Goal: Answer question/provide support: Share knowledge or assist other users

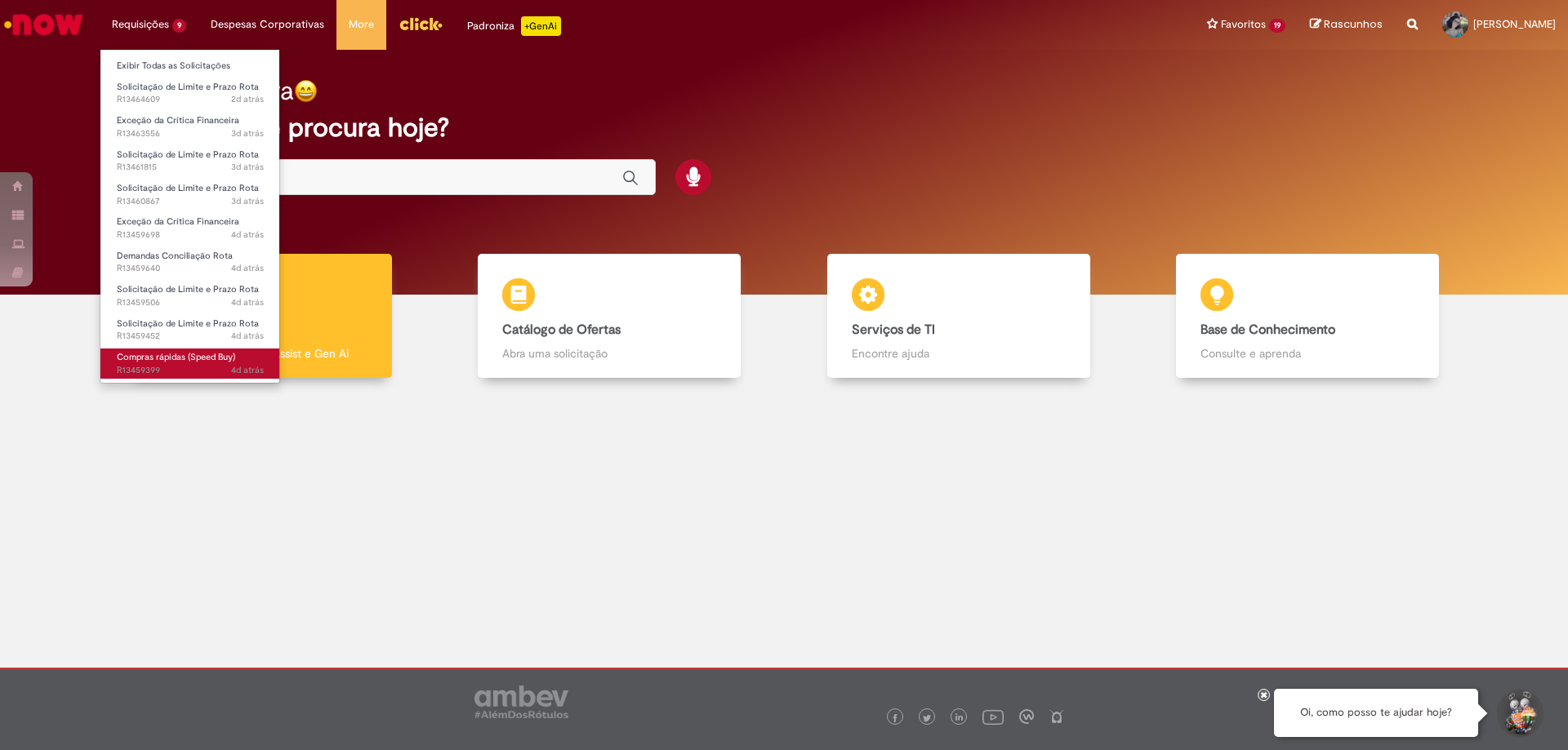
click at [191, 355] on span "Compras rápidas (Speed Buy)" at bounding box center [175, 357] width 118 height 13
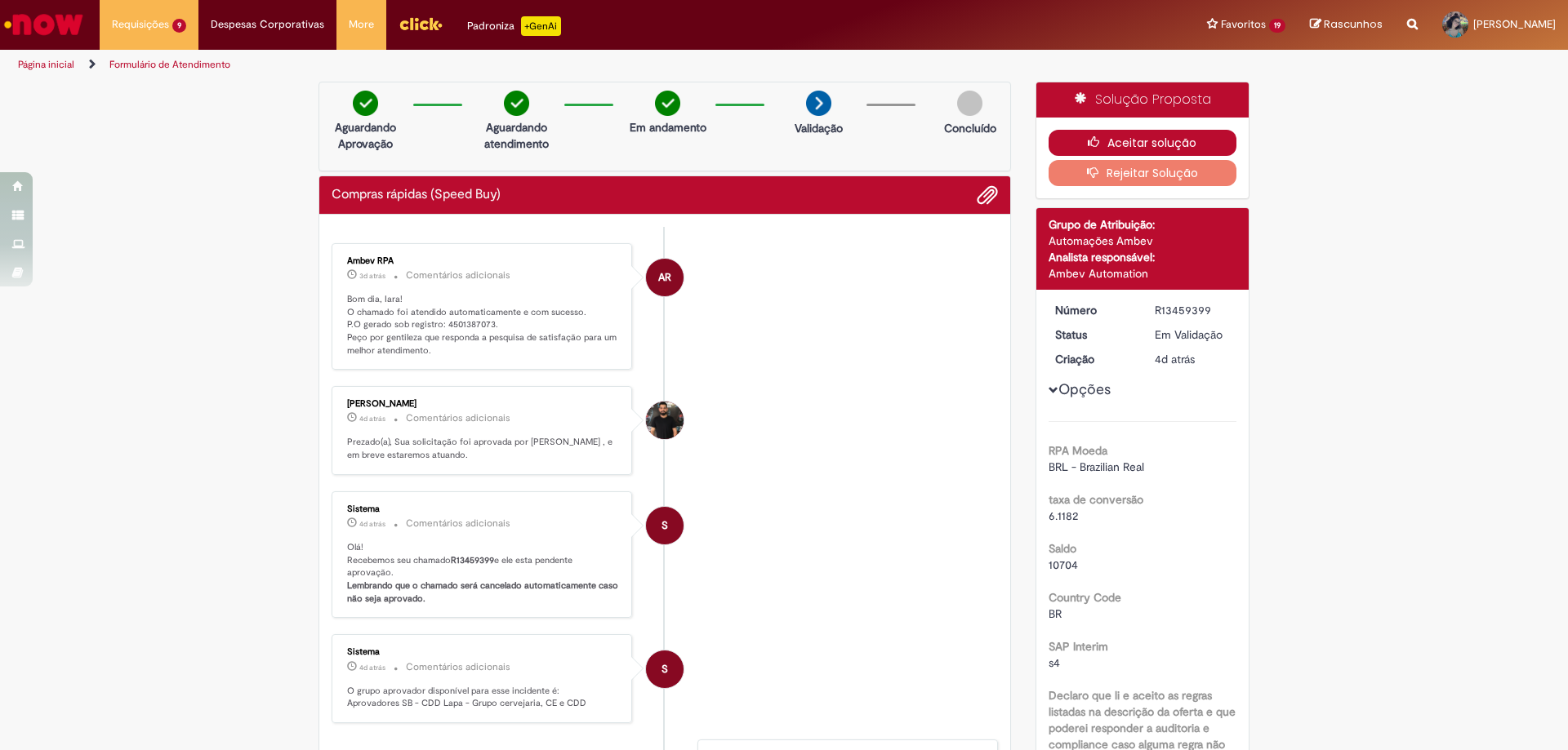
click at [1102, 134] on button "Aceitar solução" at bounding box center [1142, 142] width 189 height 26
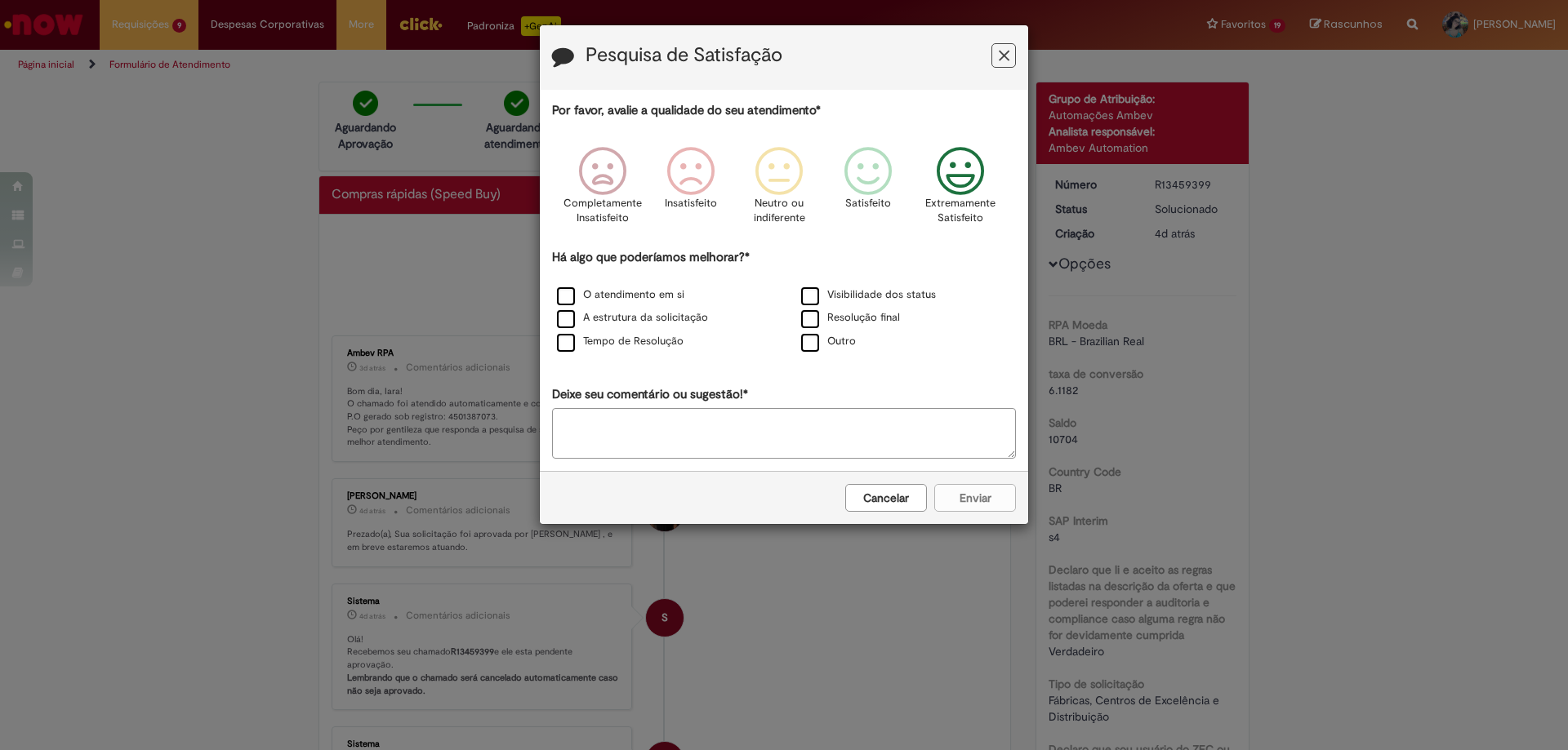
click at [950, 174] on icon "Feedback" at bounding box center [960, 171] width 61 height 49
click at [663, 290] on label "O atendimento em si" at bounding box center [620, 295] width 127 height 16
click at [979, 500] on button "Enviar" at bounding box center [974, 498] width 81 height 28
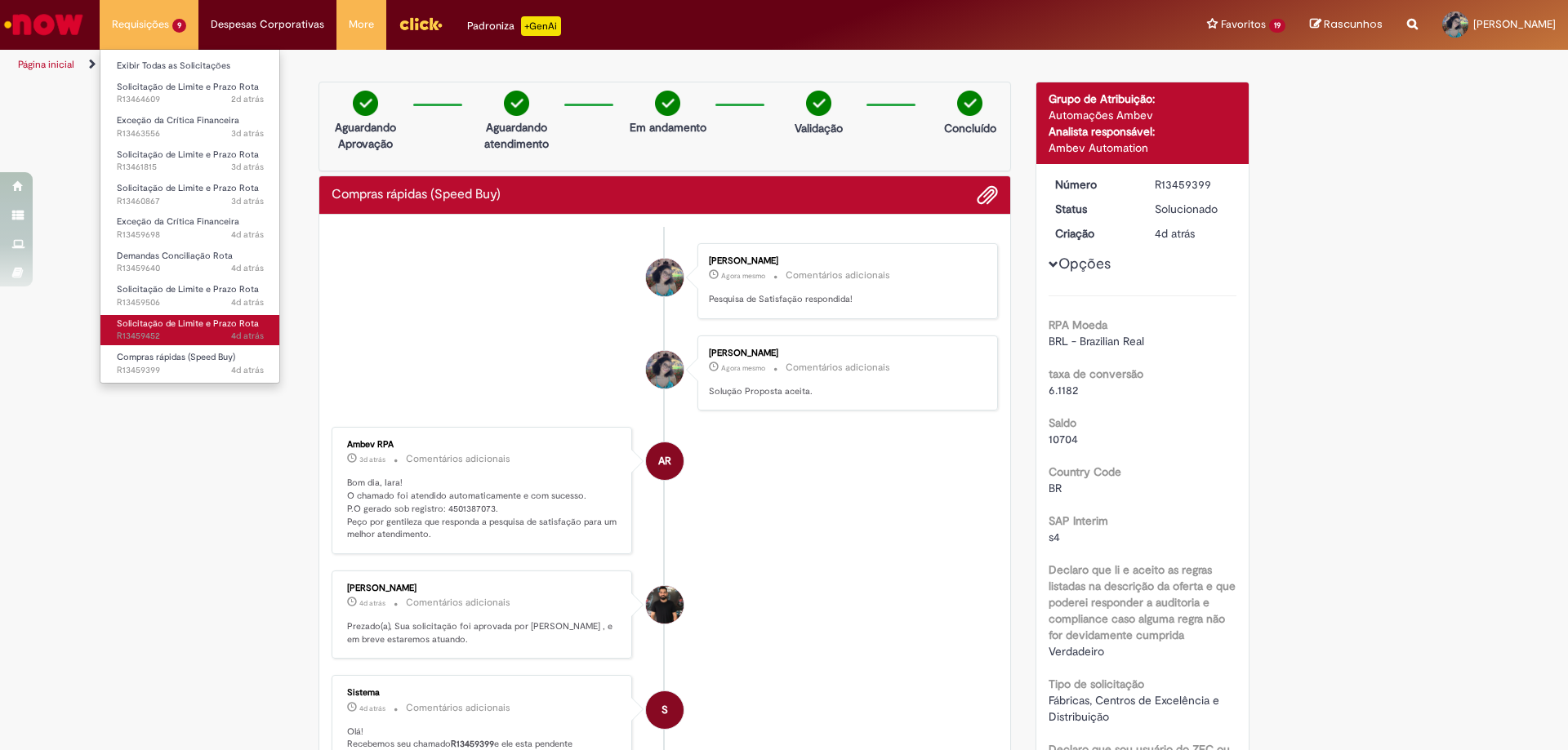
click at [187, 318] on span "Solicitação de Limite e Prazo Rota" at bounding box center [187, 323] width 142 height 13
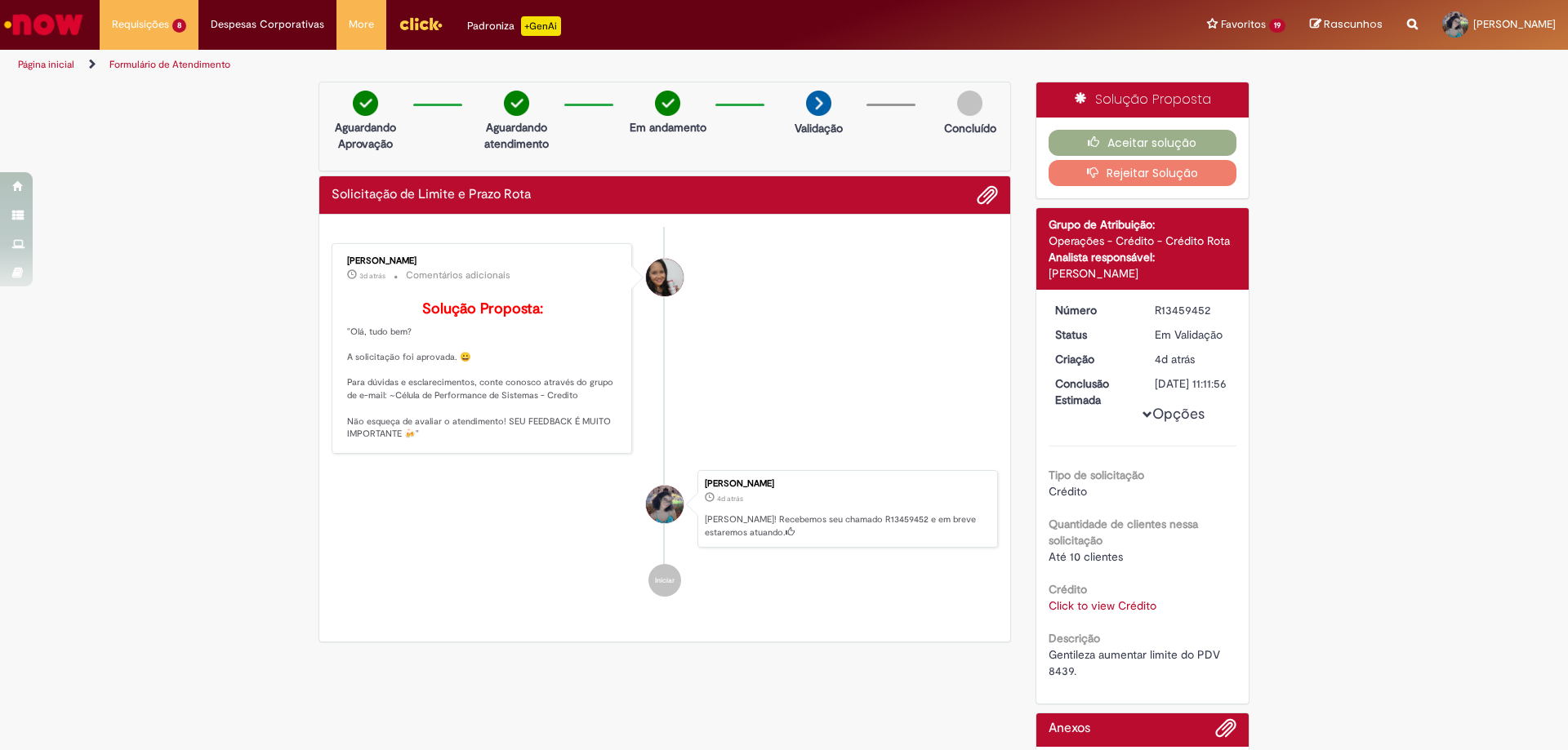
click at [1111, 613] on link "Click to view Crédito" at bounding box center [1102, 606] width 108 height 15
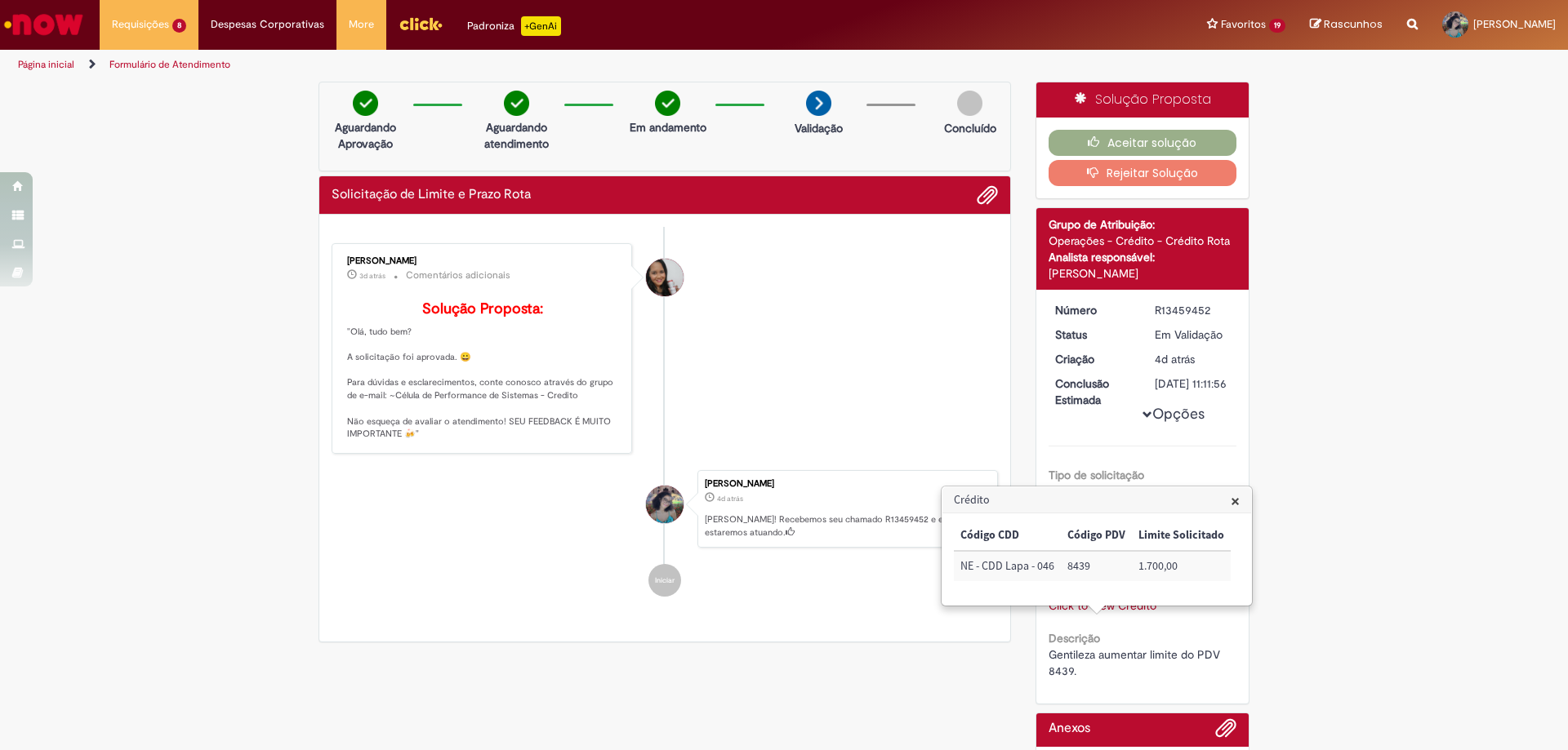
click at [1077, 567] on td "8439" at bounding box center [1096, 566] width 71 height 30
copy td "8439"
click at [1135, 134] on button "Aceitar solução" at bounding box center [1142, 142] width 189 height 26
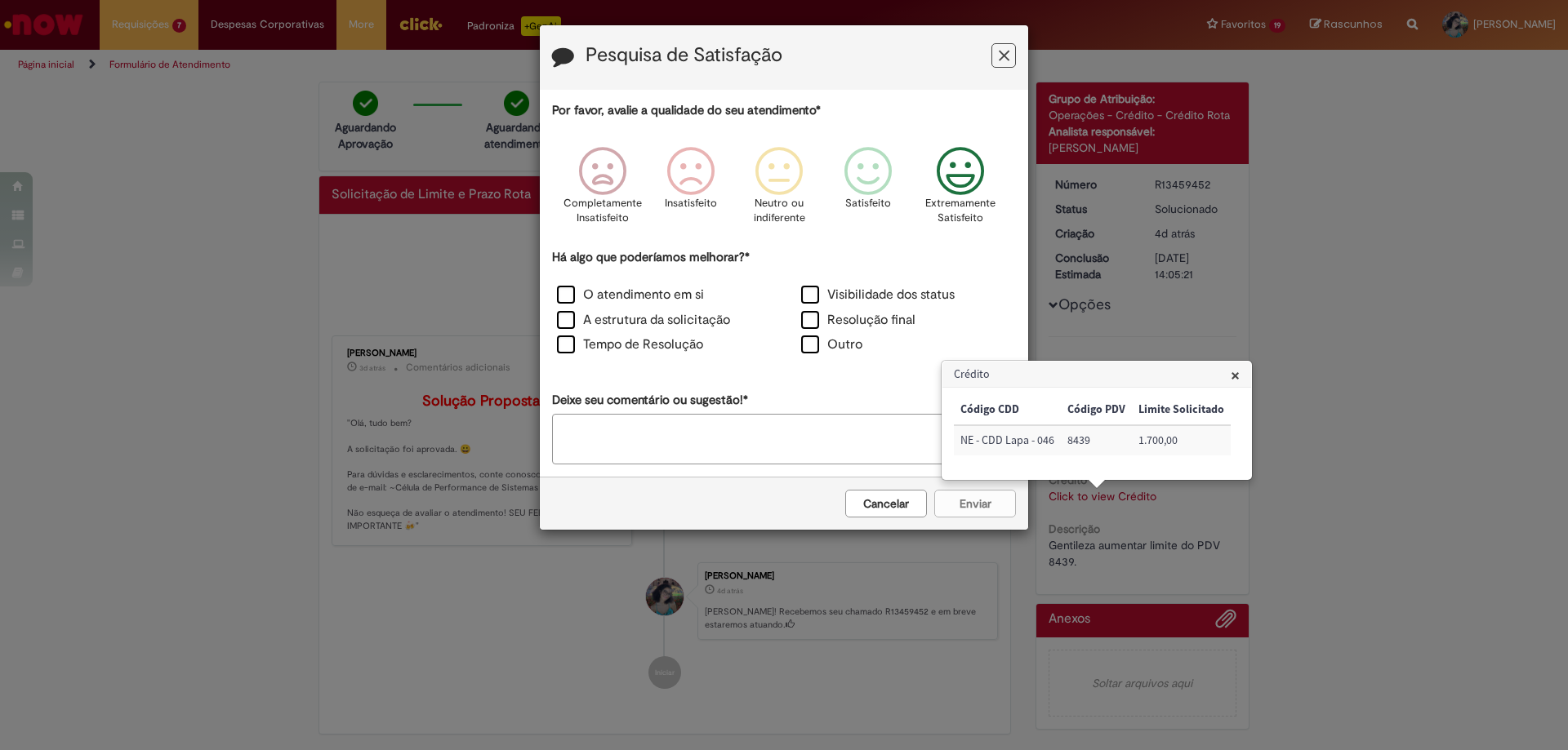
click at [970, 168] on icon "Feedback" at bounding box center [960, 171] width 61 height 49
click at [610, 297] on label "O atendimento em si" at bounding box center [630, 295] width 147 height 18
click at [965, 498] on button "Enviar" at bounding box center [974, 503] width 81 height 28
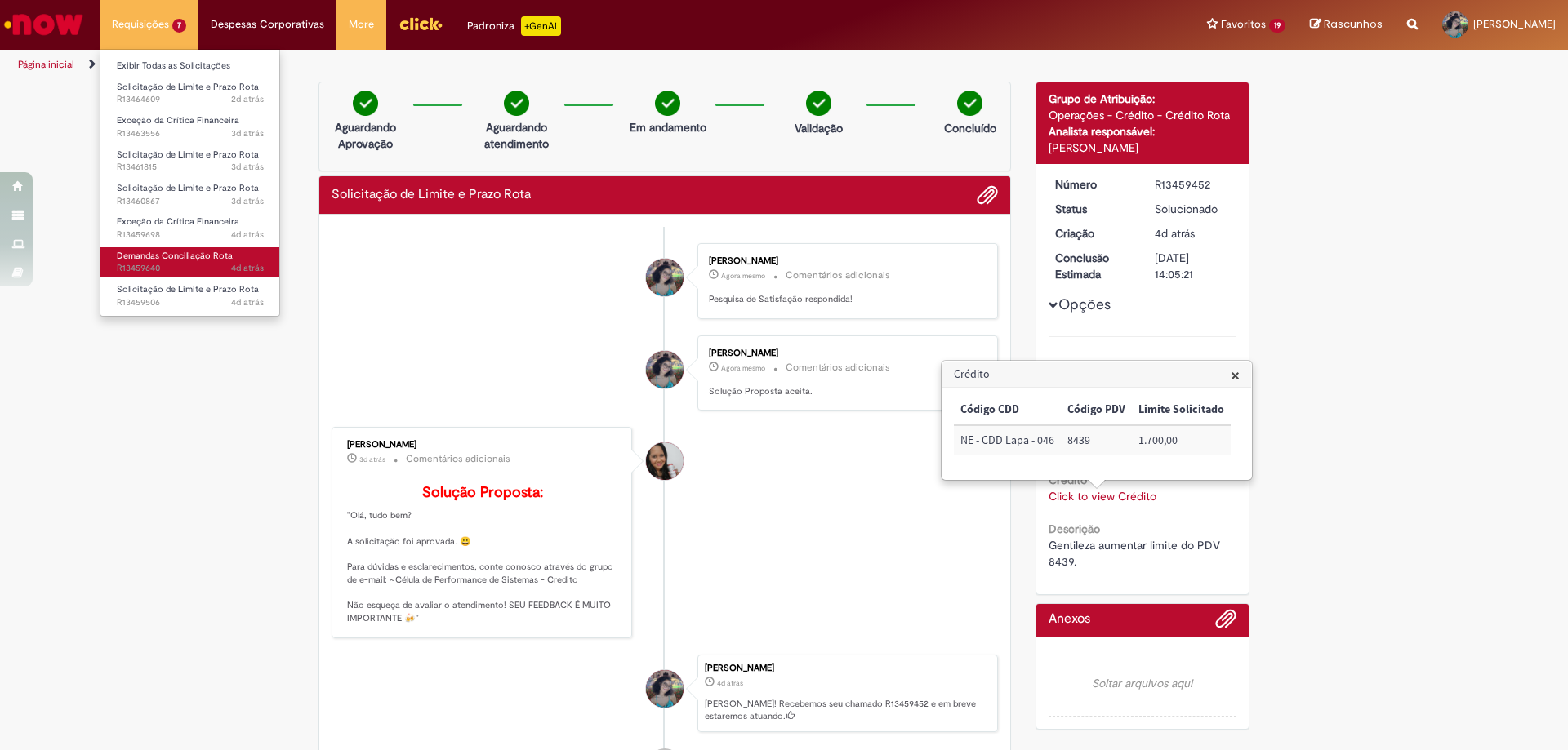
click at [188, 271] on span "4d atrás 4 dias atrás R13459640" at bounding box center [190, 269] width 147 height 13
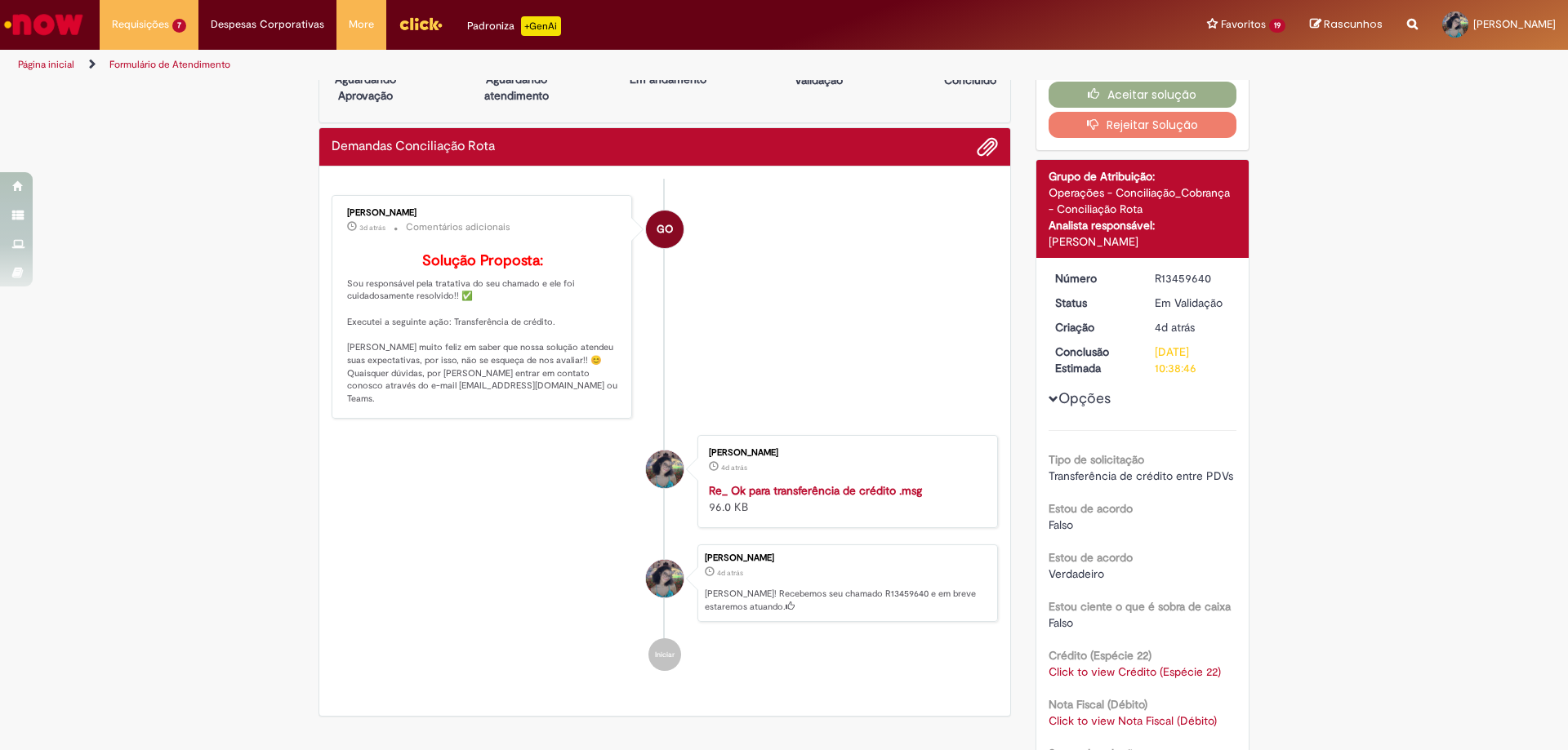
scroll to position [142, 0]
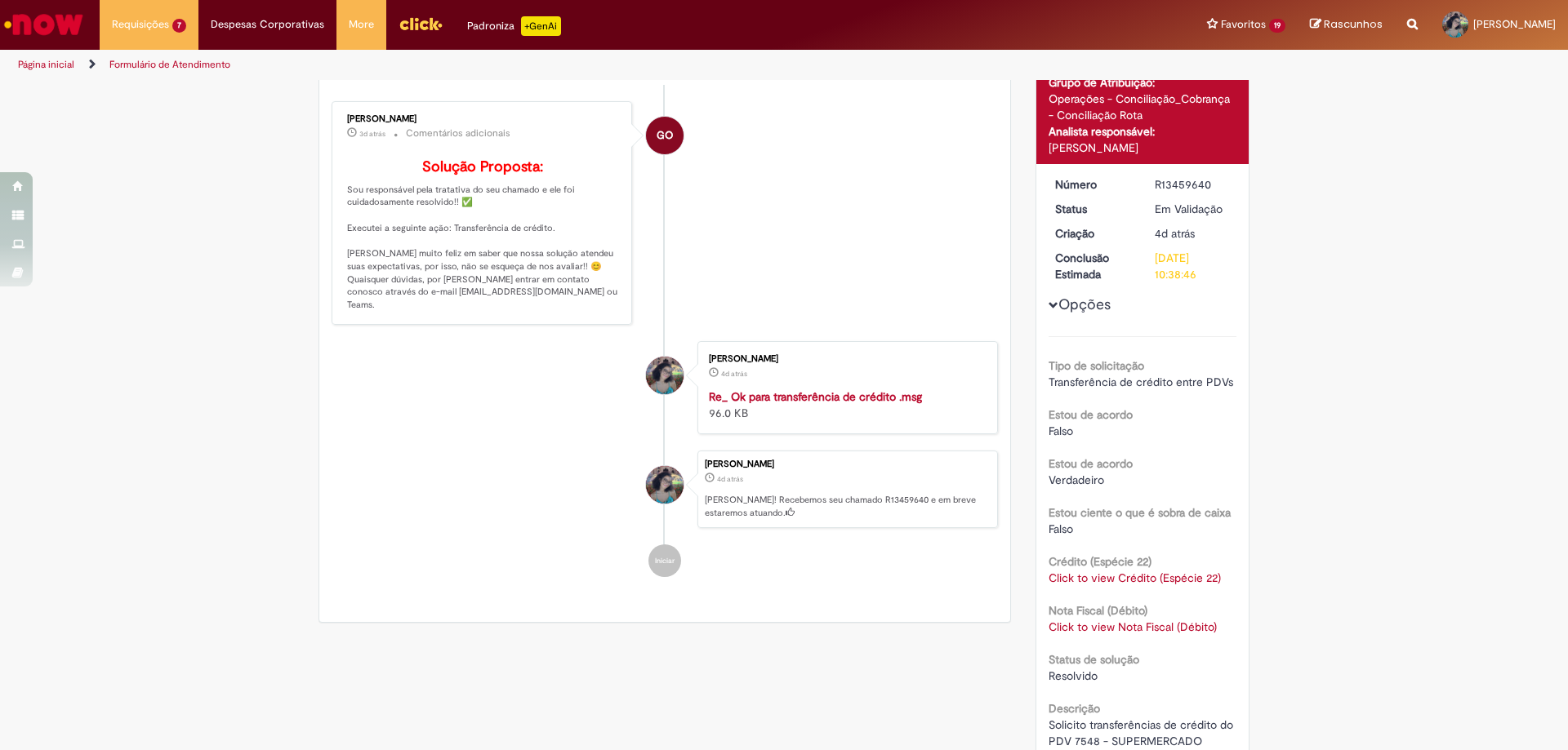
click at [1138, 575] on link "Click to view Crédito (Espécie 22)" at bounding box center [1134, 578] width 172 height 15
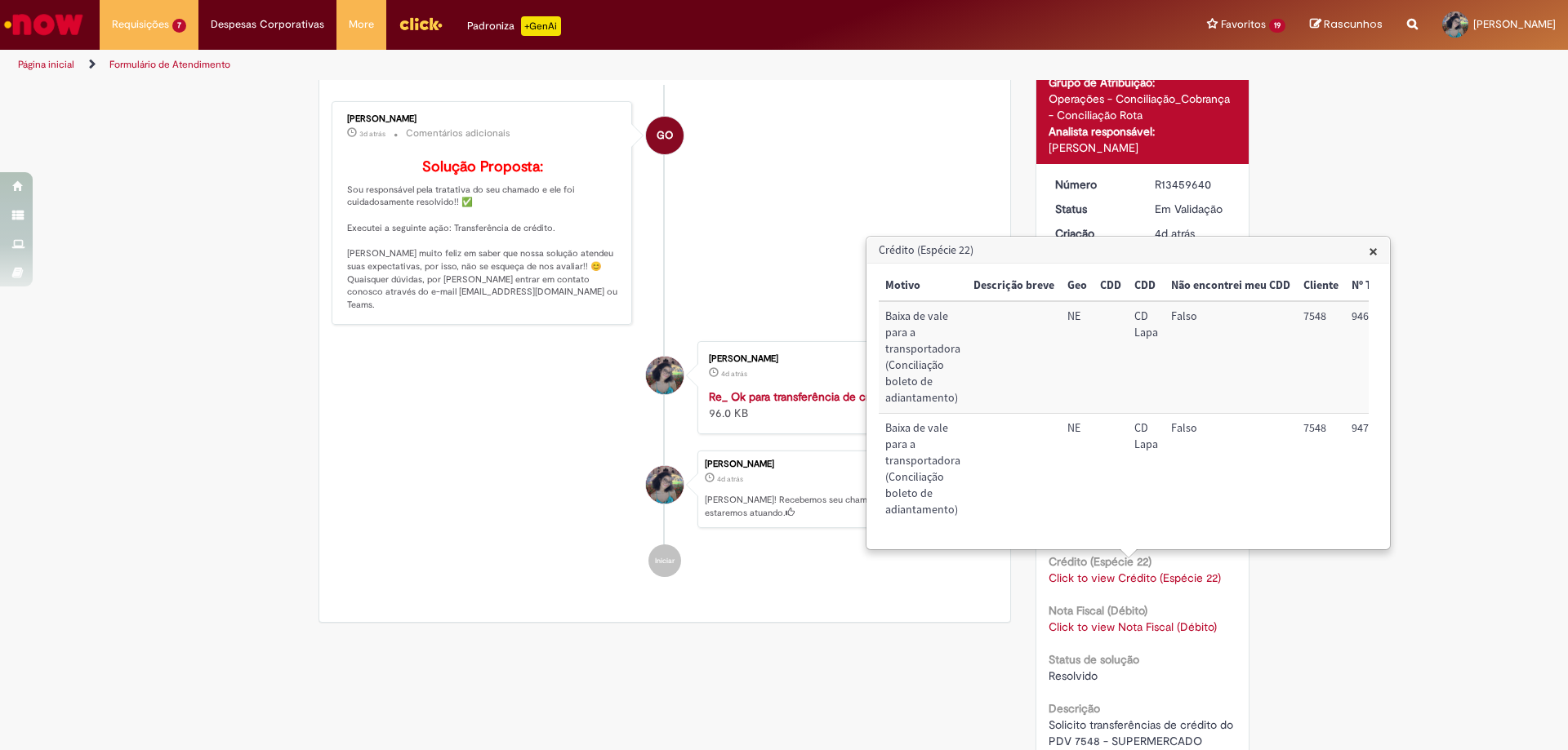
click at [1134, 599] on div "Nota Fiscal (Débito) Click to view Nota Fiscal (Débito) Click to view Nota Fisc…" at bounding box center [1142, 617] width 189 height 37
click at [1140, 621] on link "Click to view Nota Fiscal (Débito)" at bounding box center [1132, 627] width 169 height 15
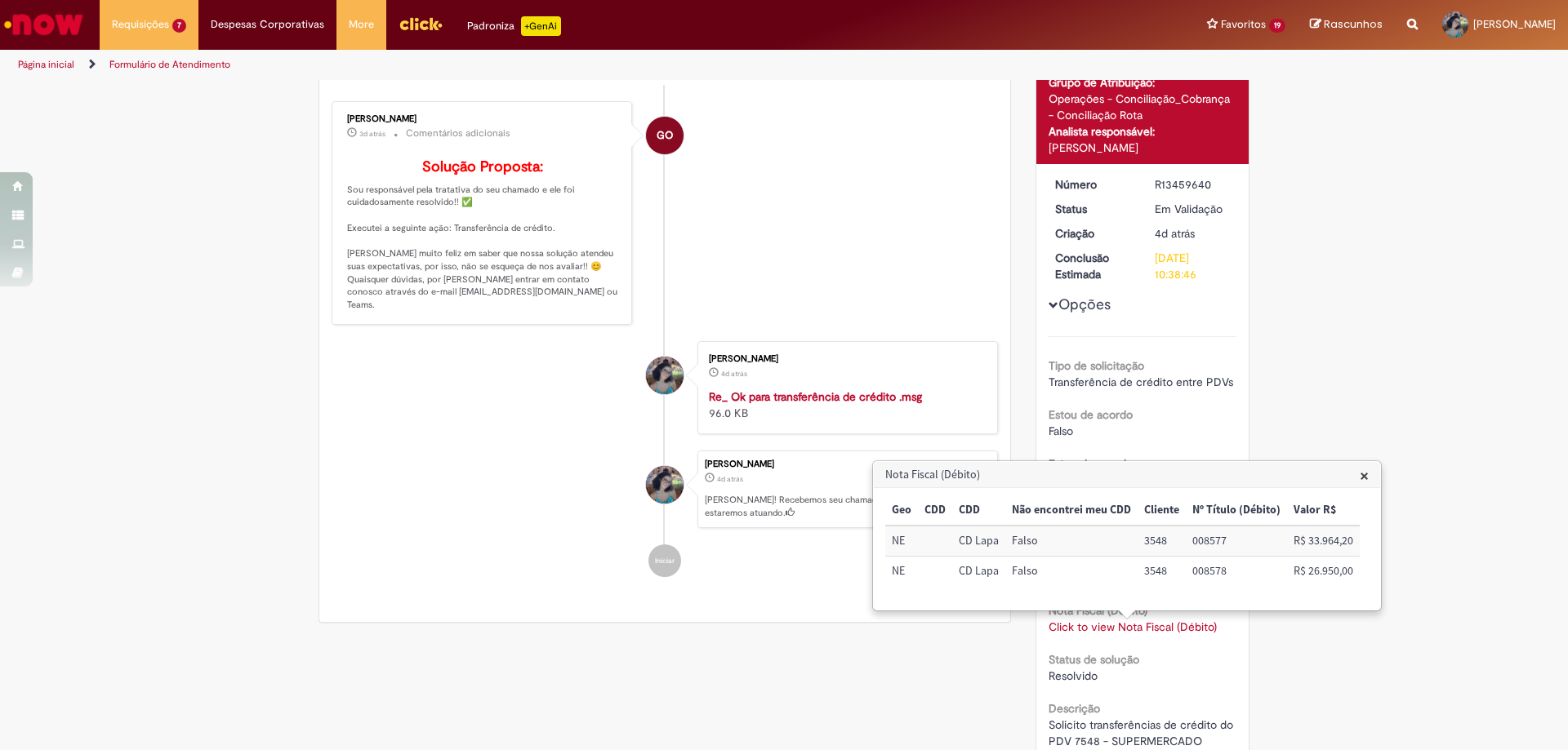
click at [1165, 406] on div "Estou de acordo [GEOGRAPHIC_DATA]" at bounding box center [1142, 421] width 189 height 37
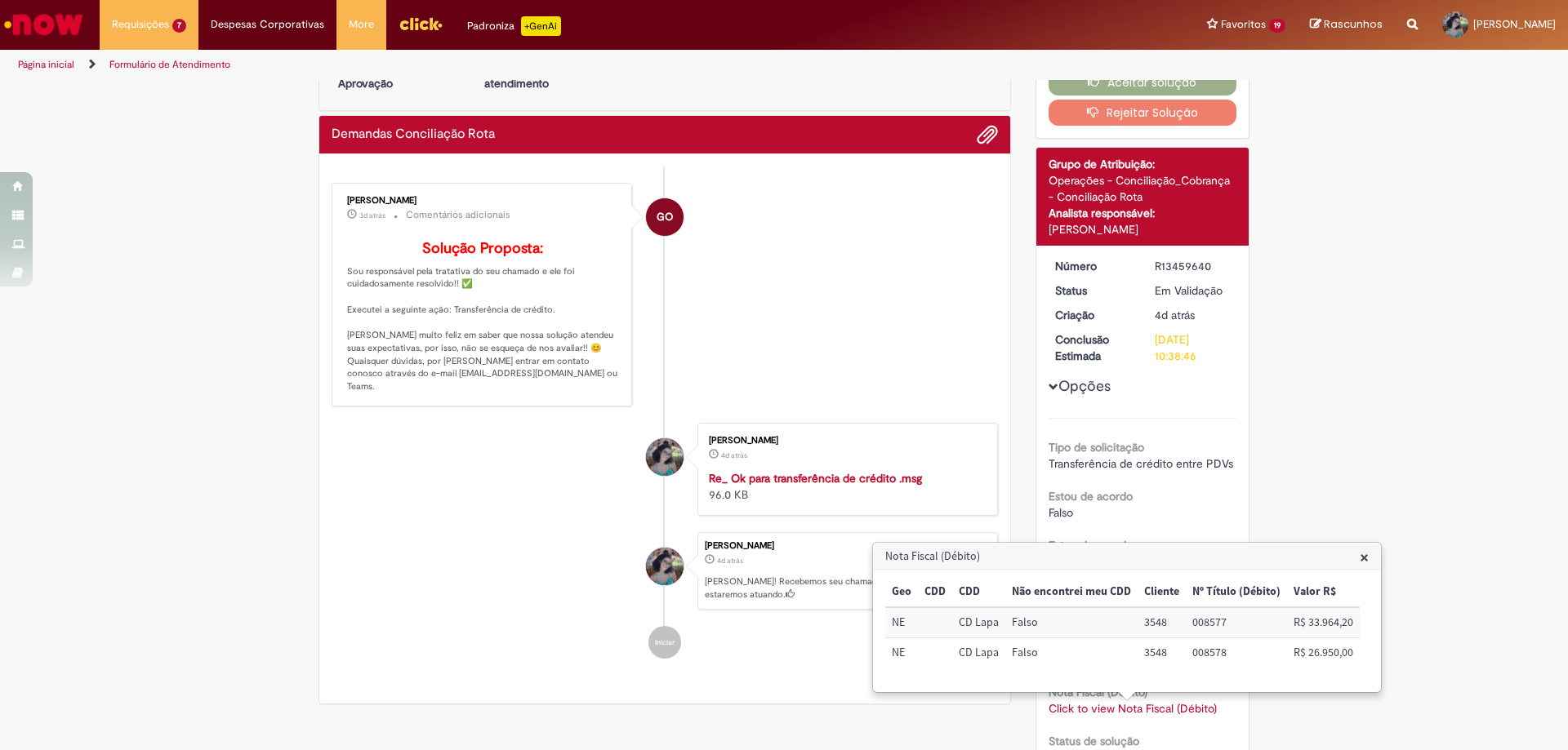
click at [6, 493] on div "Verificar Código de Barras Aguardando Aprovação Aguardando atendimento Em andam…" at bounding box center [784, 575] width 1568 height 1109
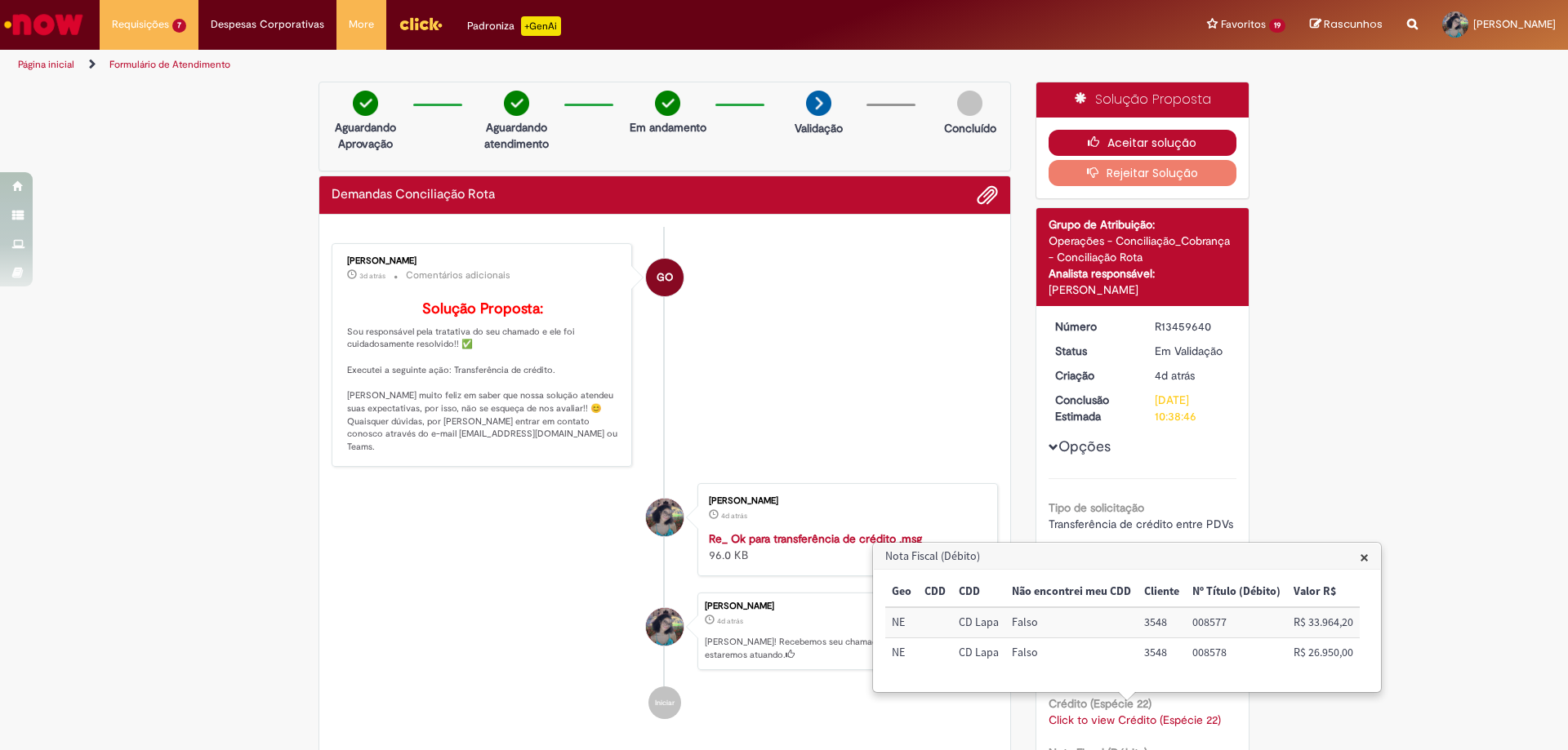
click at [1119, 141] on button "Aceitar solução" at bounding box center [1142, 142] width 189 height 26
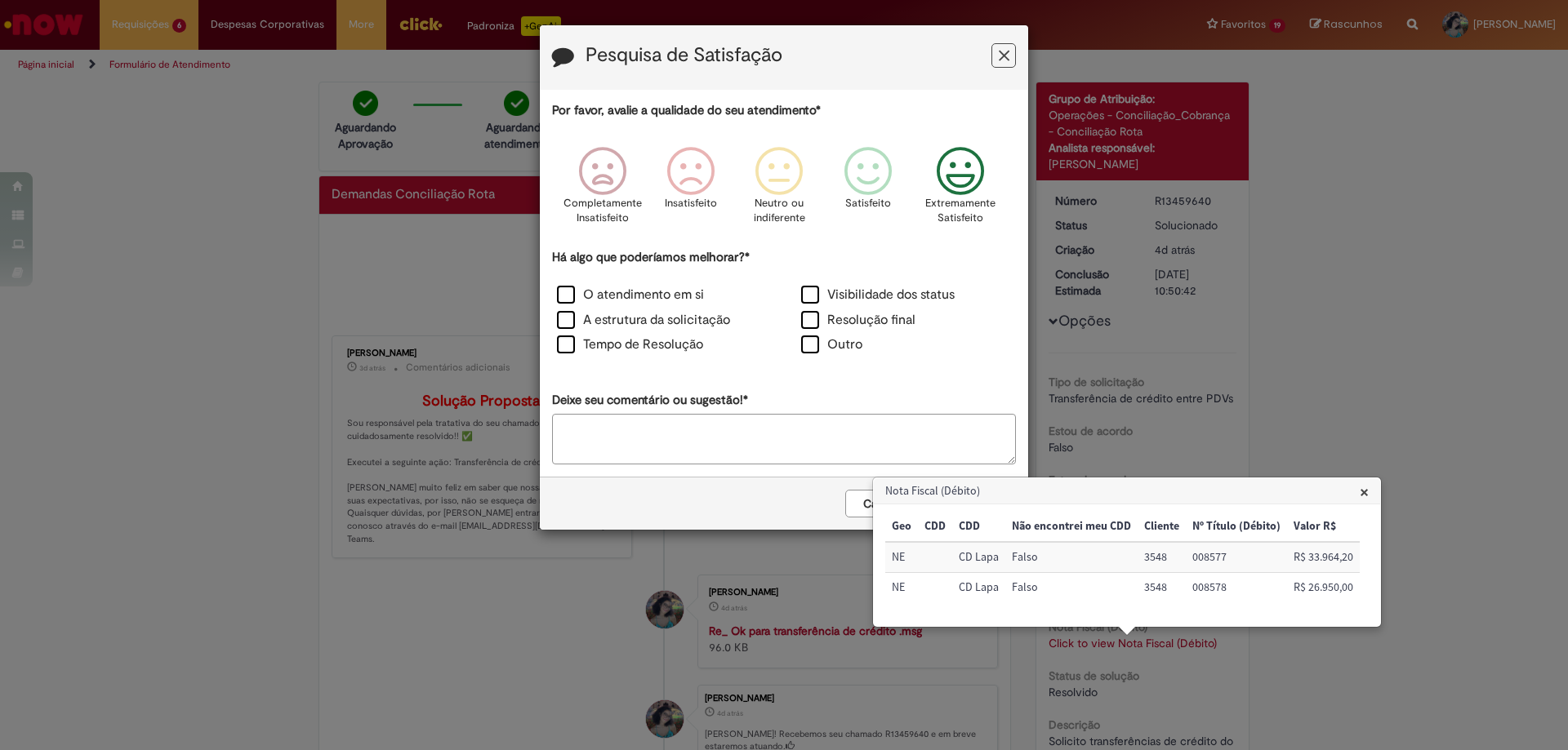
click at [975, 195] on icon "Feedback" at bounding box center [960, 171] width 61 height 49
click at [622, 300] on label "O atendimento em si" at bounding box center [630, 295] width 147 height 18
click at [1363, 493] on span "×" at bounding box center [1364, 492] width 9 height 22
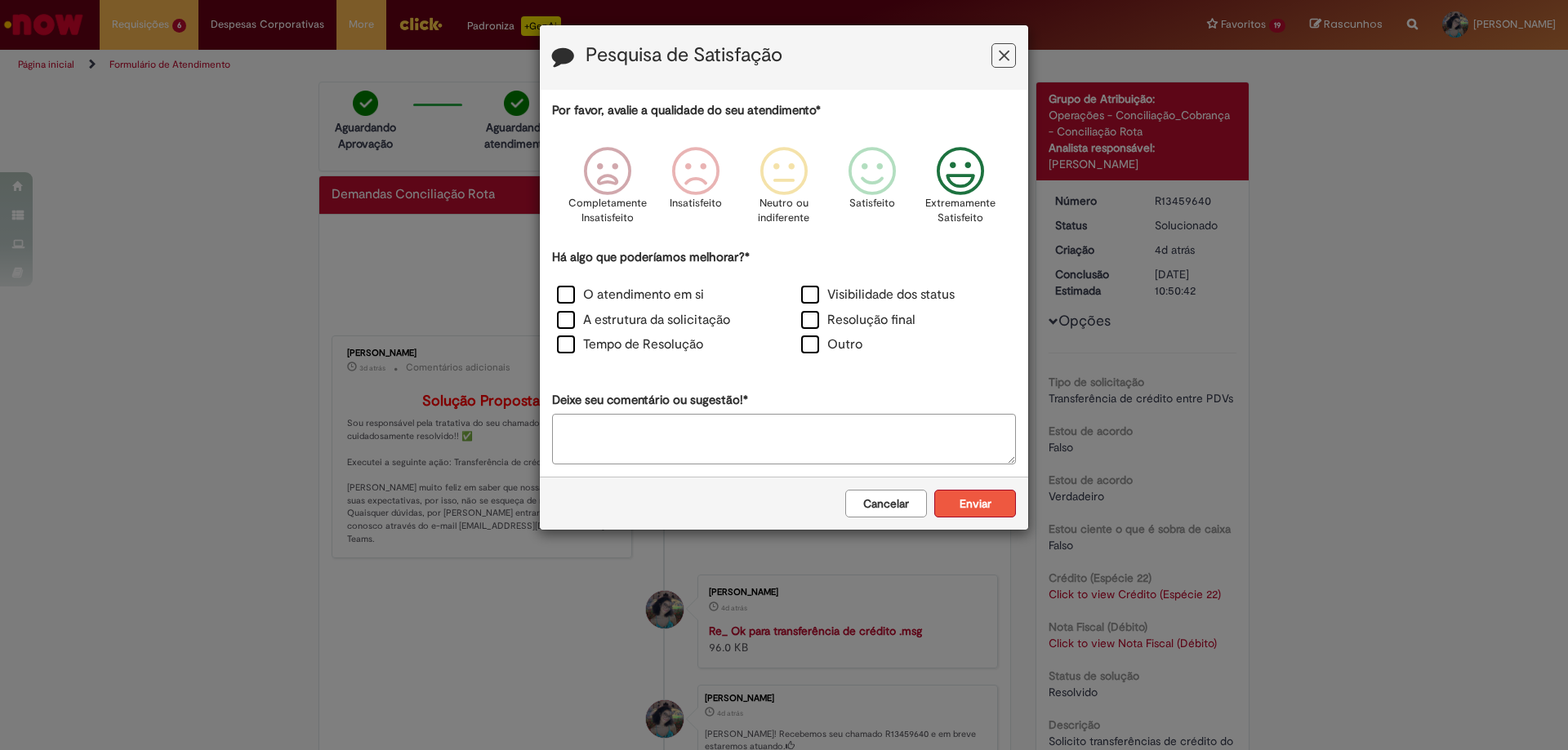
click at [974, 504] on button "Enviar" at bounding box center [974, 503] width 81 height 28
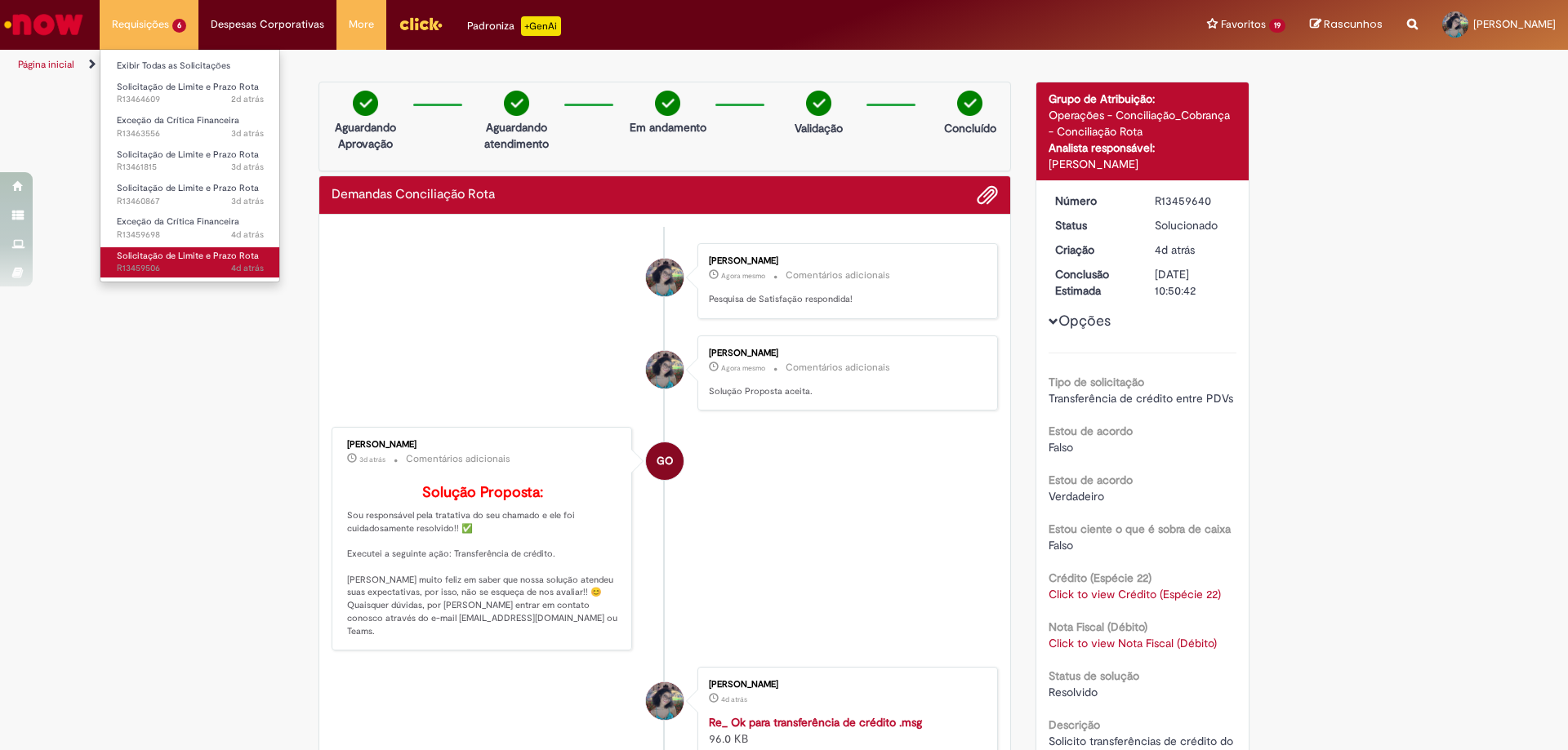
click at [164, 252] on span "Solicitação de Limite e Prazo Rota" at bounding box center [187, 256] width 142 height 13
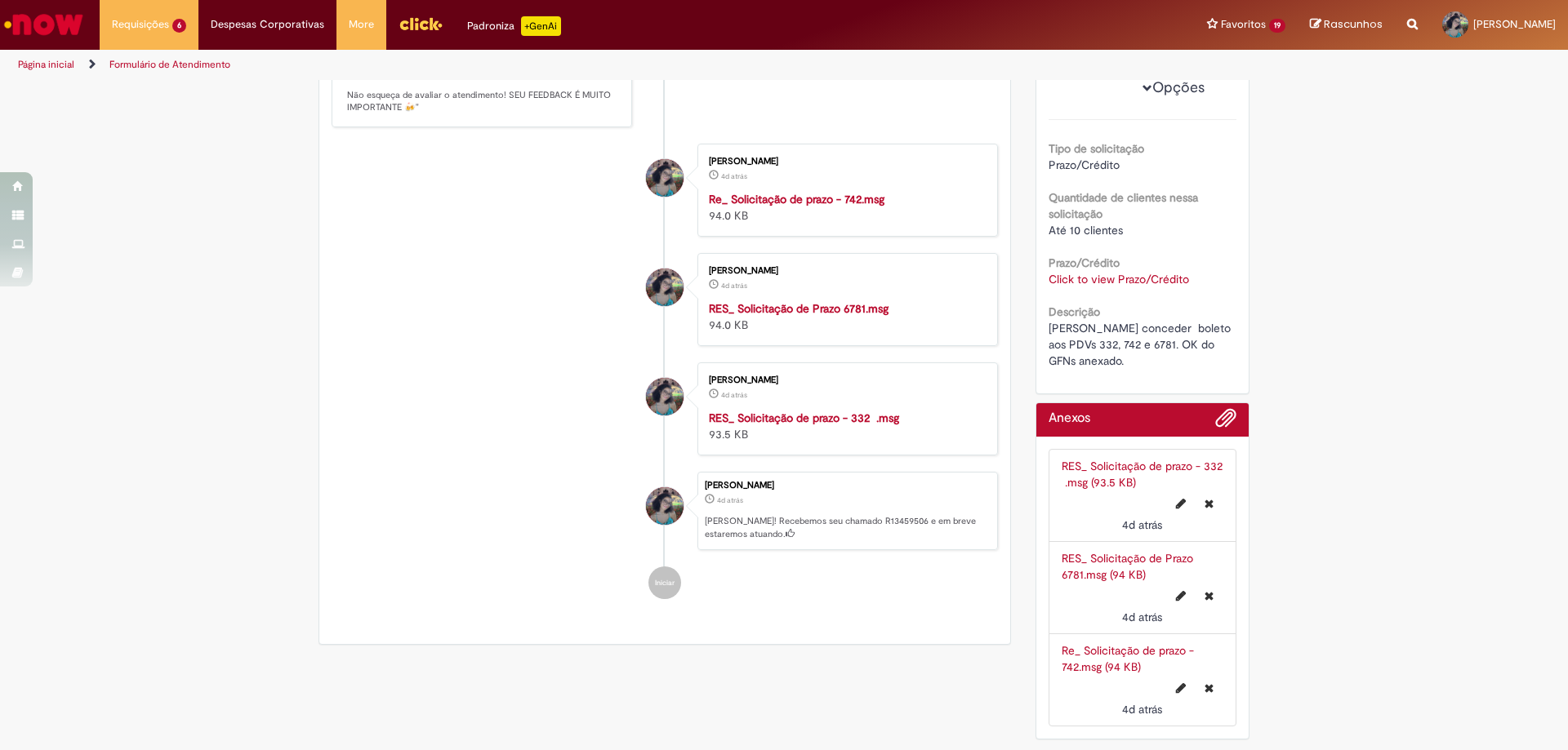
scroll to position [408, 0]
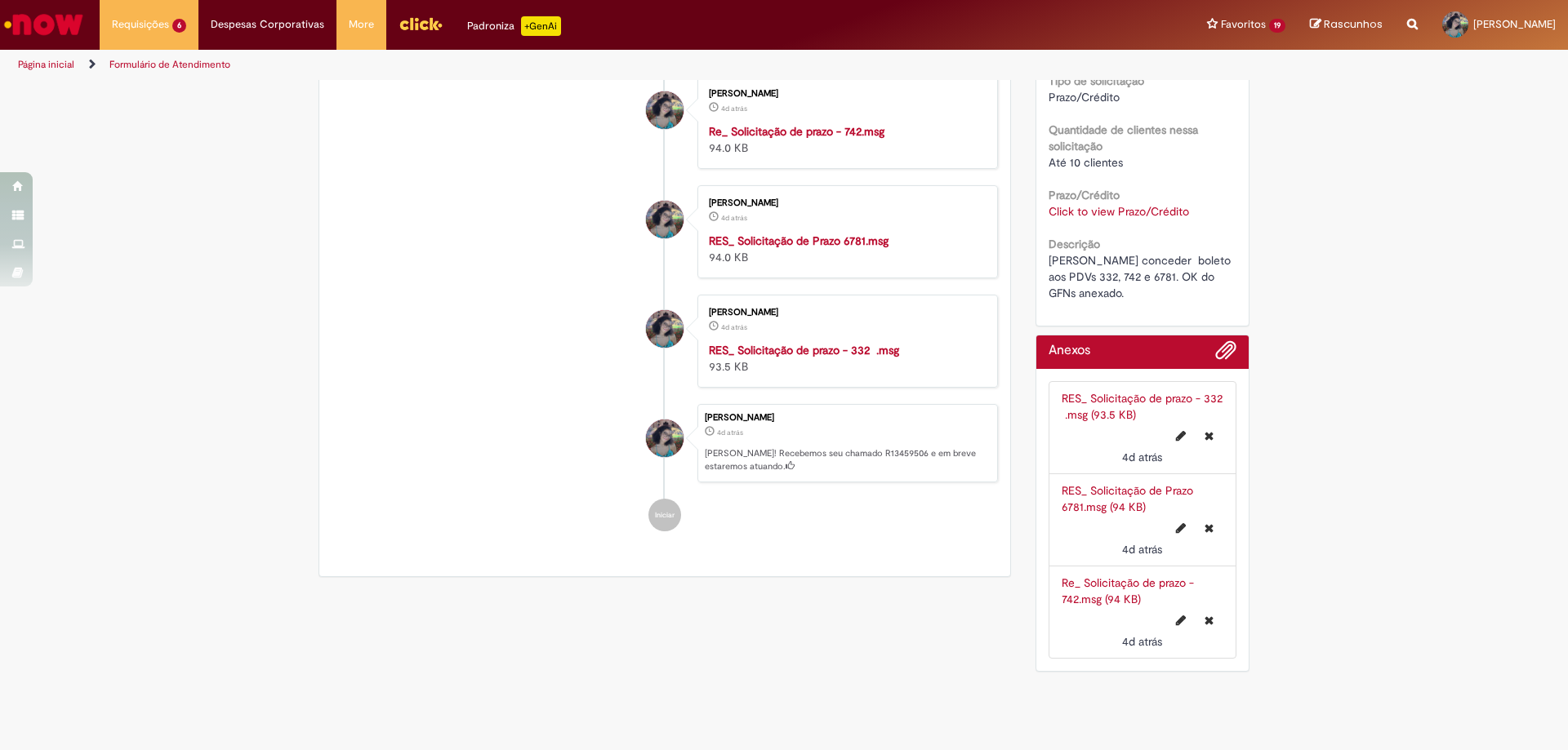
click at [1078, 215] on link "Click to view Prazo/Crédito" at bounding box center [1119, 211] width 141 height 15
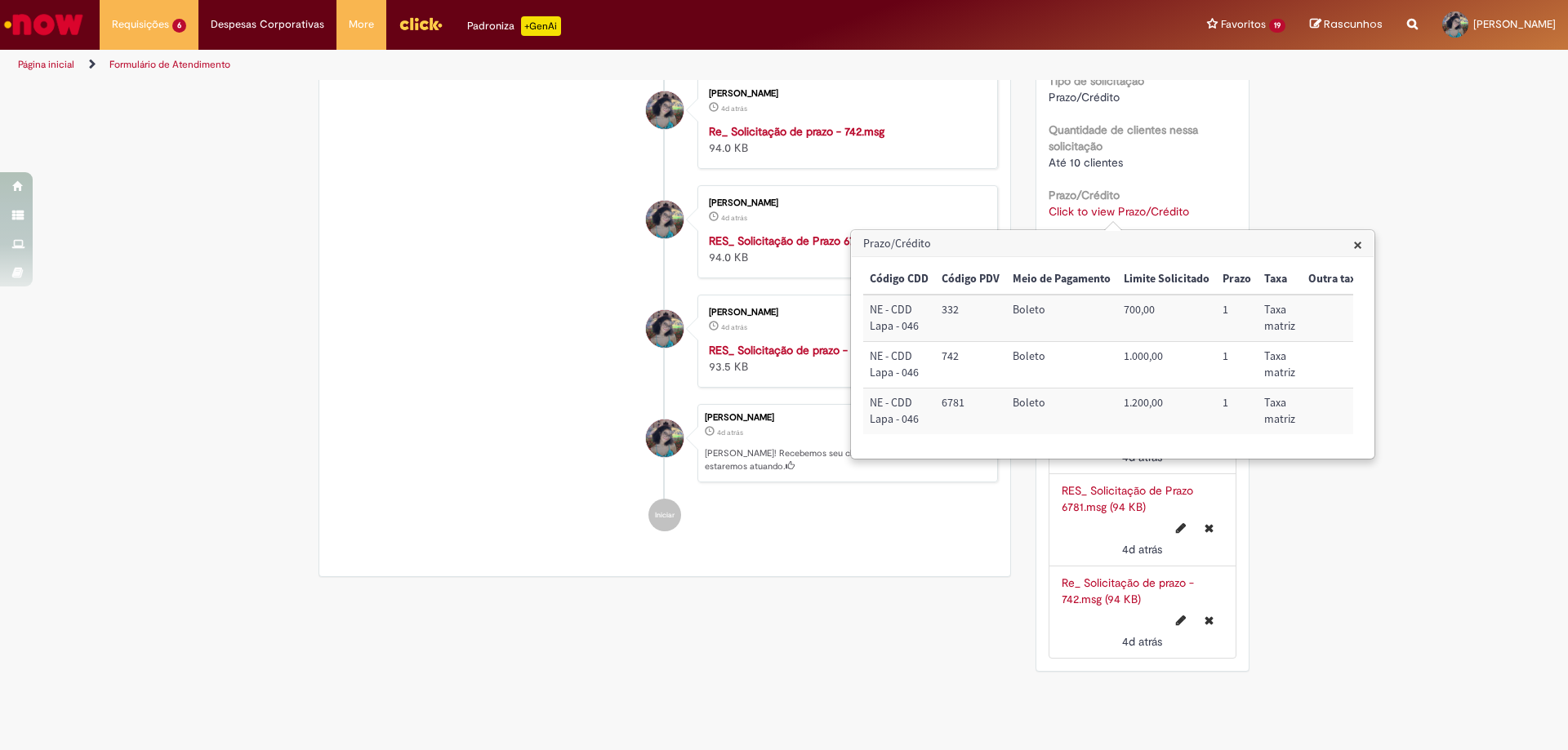
click at [1077, 215] on link "Click to view Prazo/Crédito" at bounding box center [1119, 211] width 141 height 15
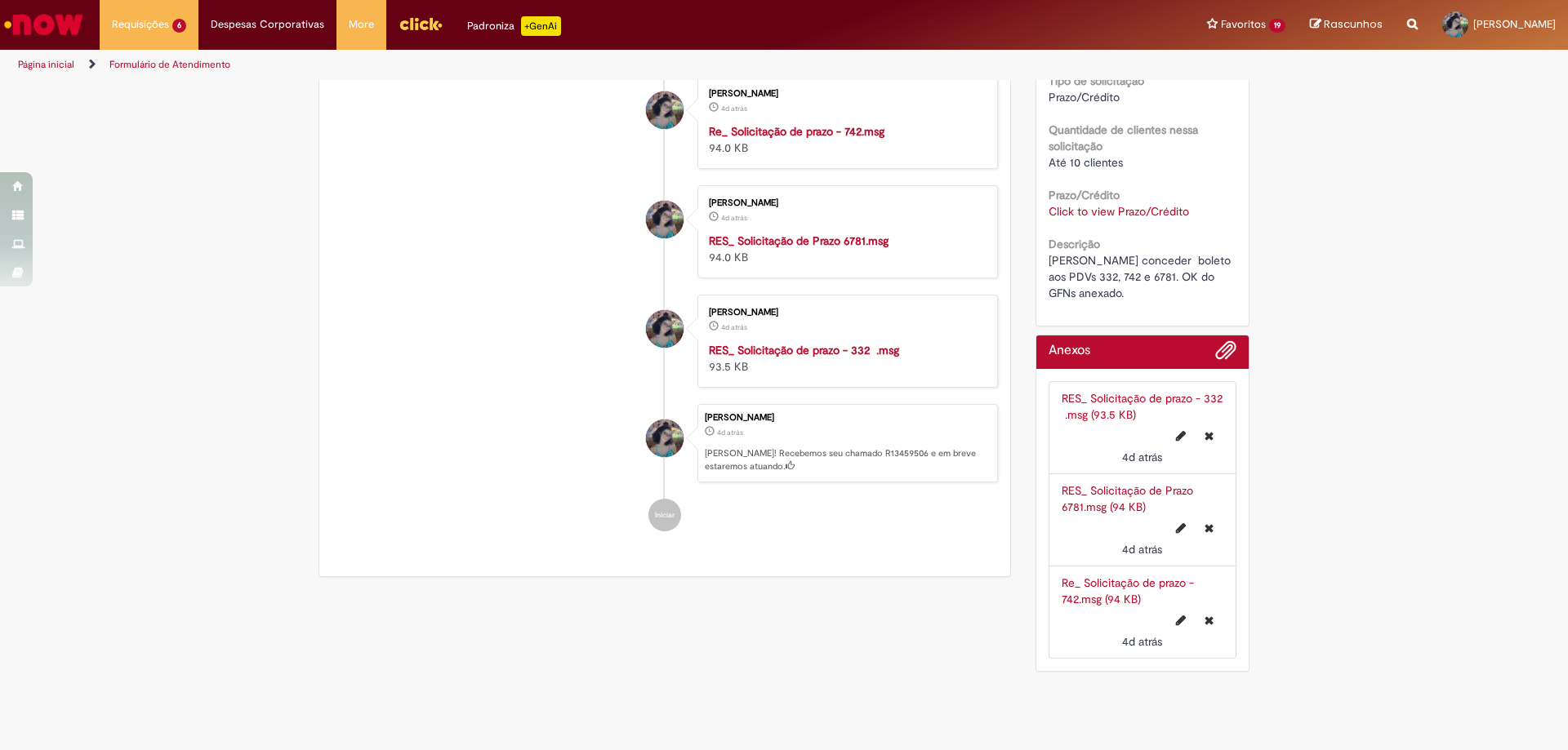
click at [1083, 274] on span "[PERSON_NAME] conceder boleto aos PDVs 332, 742 e 6781. OK do GFNs anexado." at bounding box center [1140, 277] width 185 height 47
copy span "332"
click at [1087, 209] on link "Click to view Prazo/Crédito" at bounding box center [1119, 211] width 141 height 15
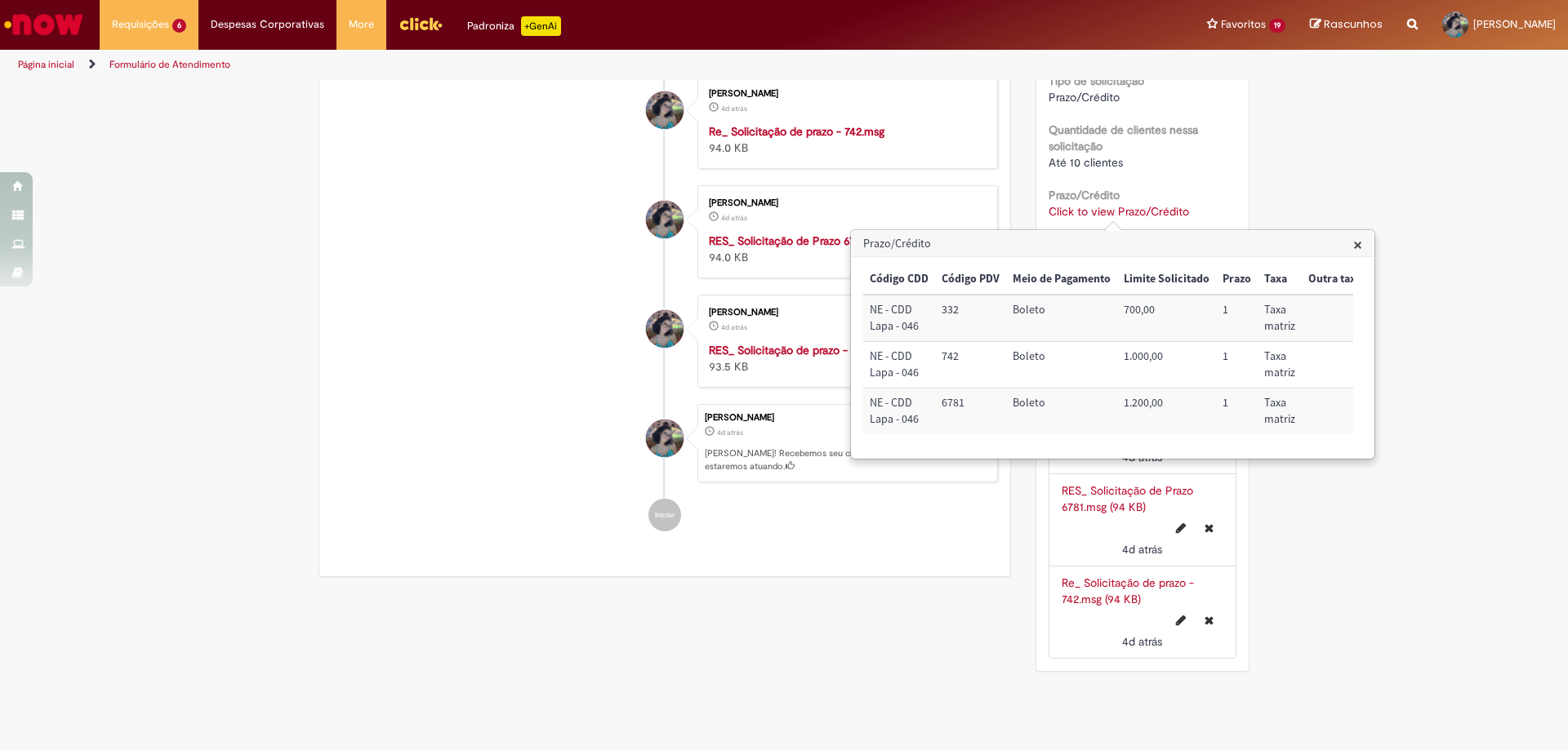
click at [954, 353] on td "742" at bounding box center [970, 365] width 71 height 47
click at [954, 354] on td "742" at bounding box center [970, 365] width 71 height 47
copy td "742"
click at [958, 401] on td "6781" at bounding box center [970, 411] width 71 height 46
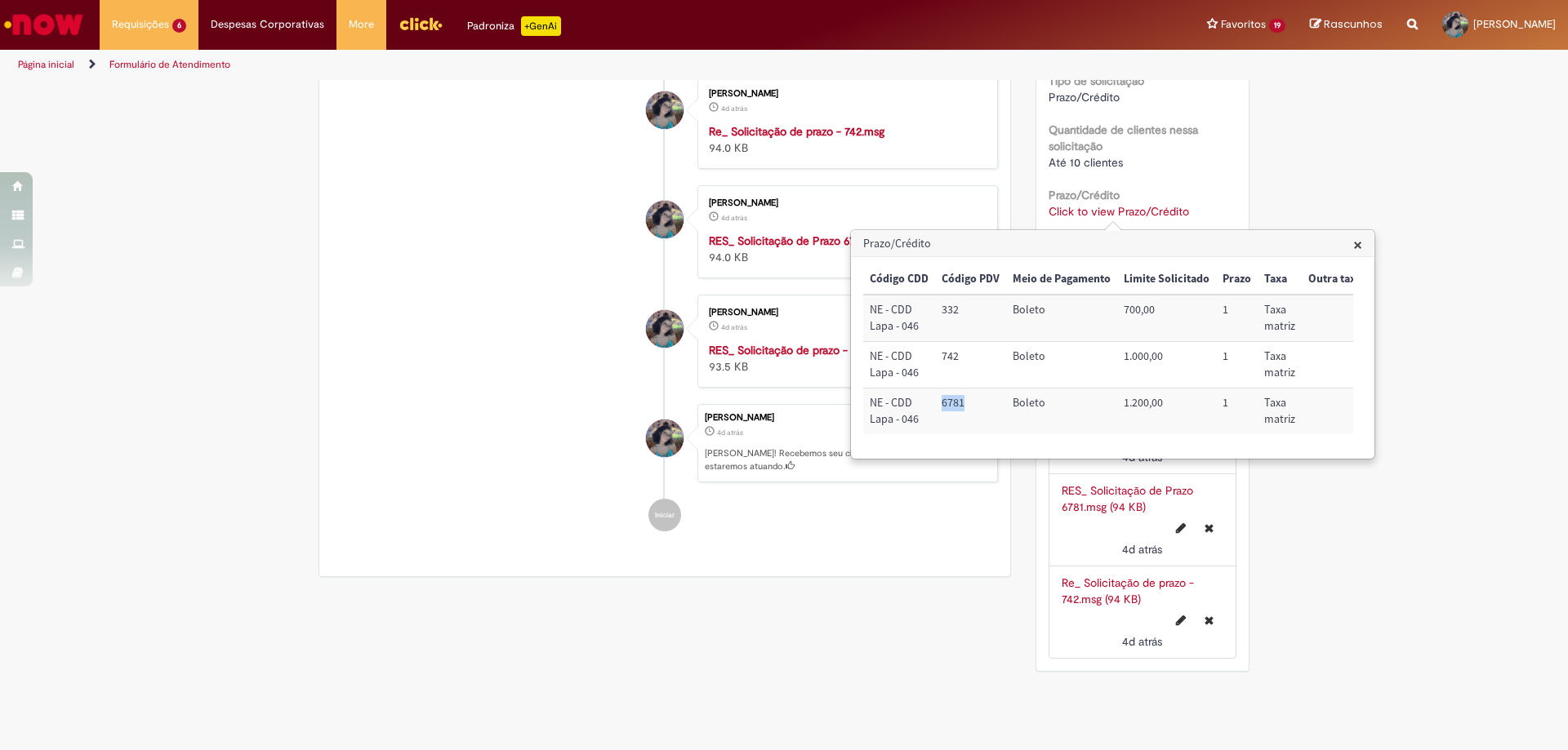
copy td "6781"
click at [668, 533] on div "Iara Fabia Castro Viana Silva" at bounding box center [664, 583] width 41 height 333
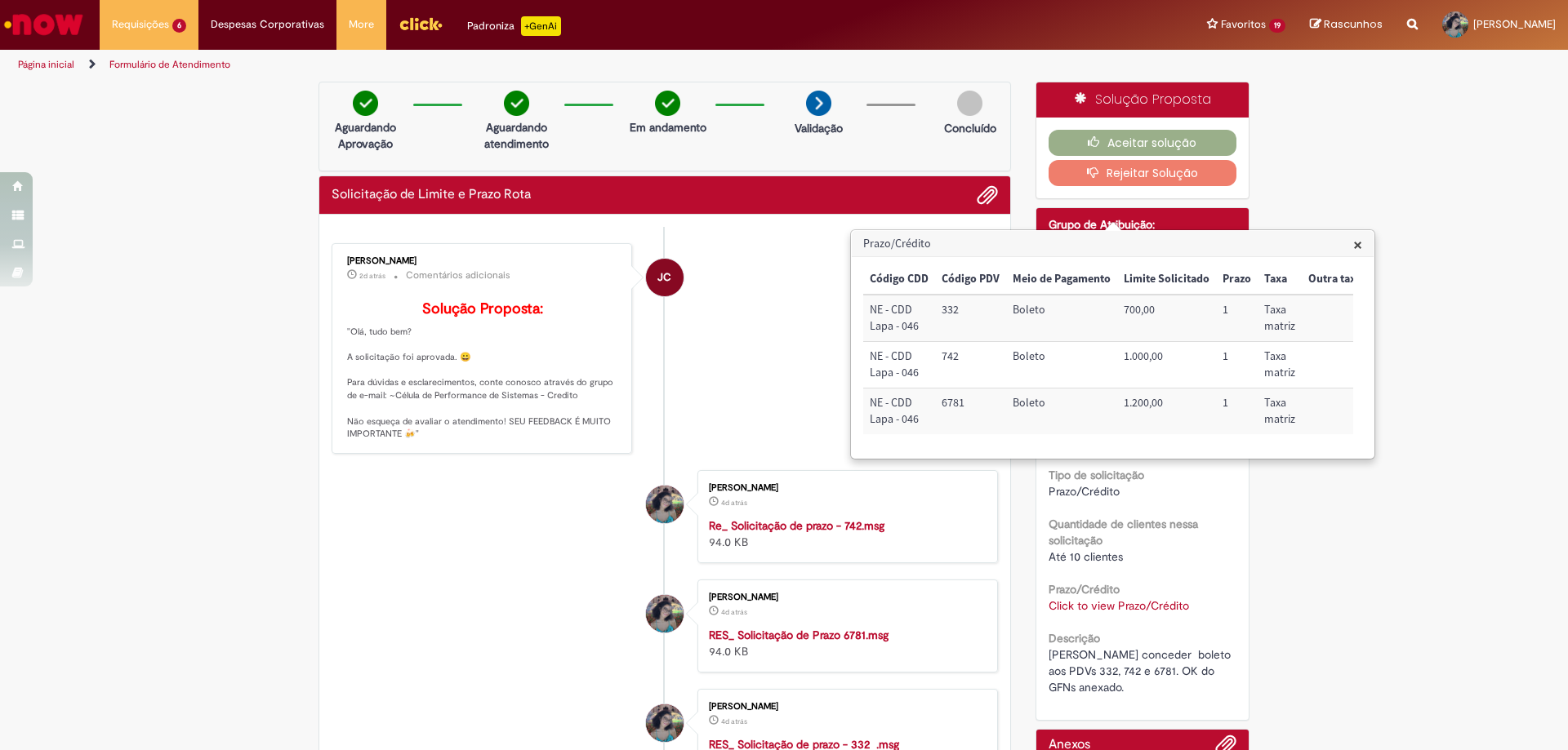
click at [1360, 241] on span "×" at bounding box center [1358, 245] width 9 height 22
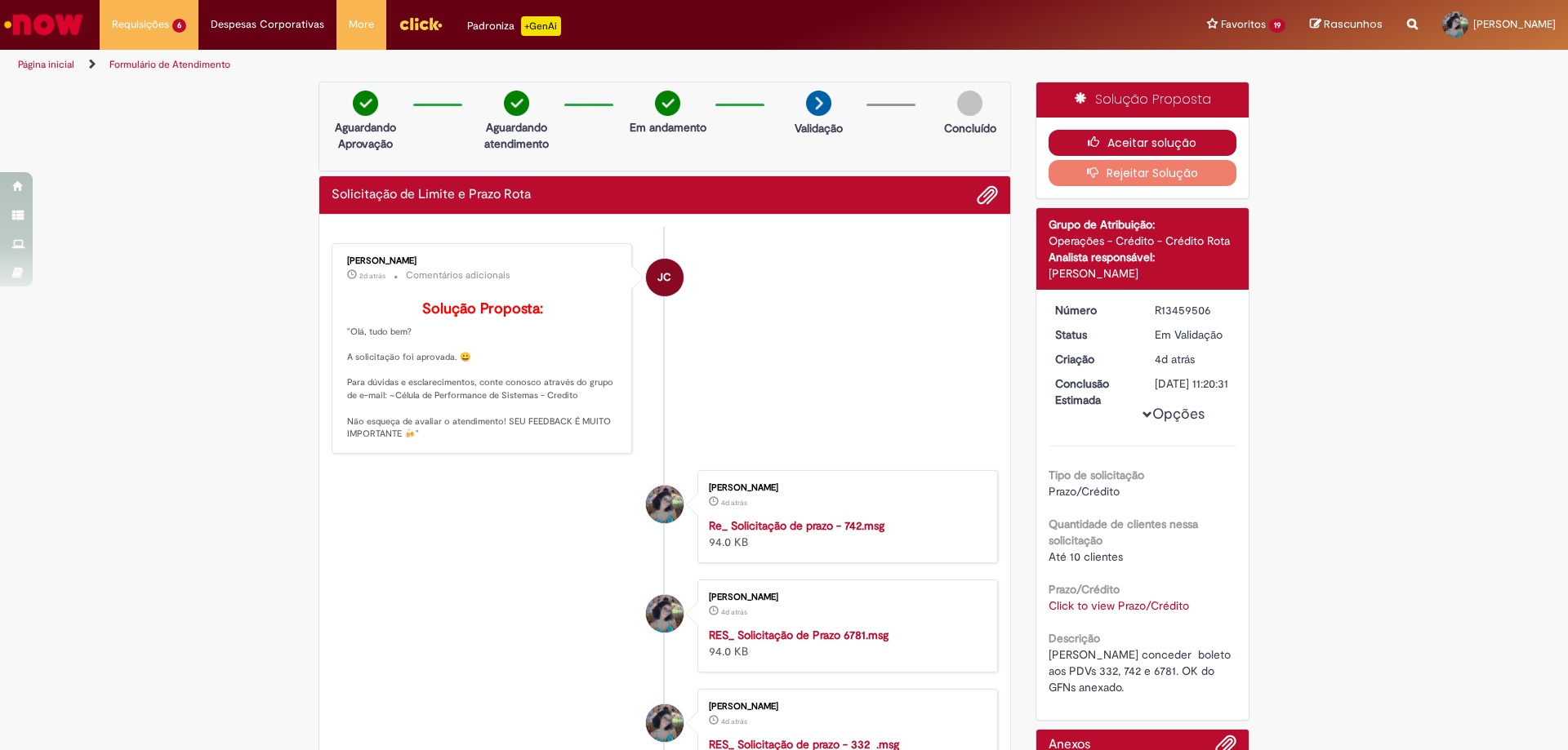
click at [1097, 141] on icon "button" at bounding box center [1097, 142] width 19 height 12
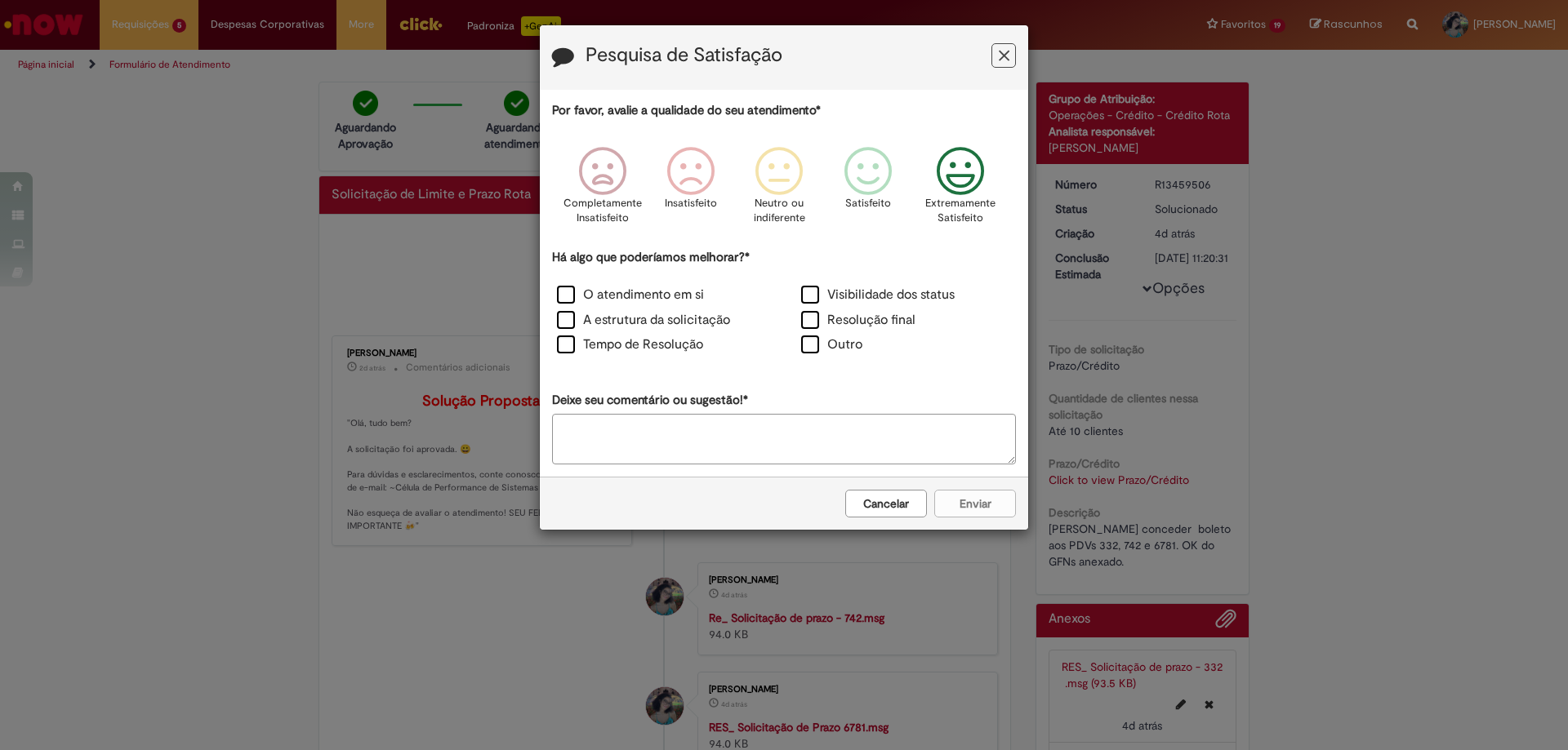
click at [975, 165] on icon "Feedback" at bounding box center [960, 171] width 61 height 49
click at [629, 296] on label "O atendimento em si" at bounding box center [630, 295] width 147 height 18
click at [993, 497] on button "Enviar" at bounding box center [974, 503] width 81 height 28
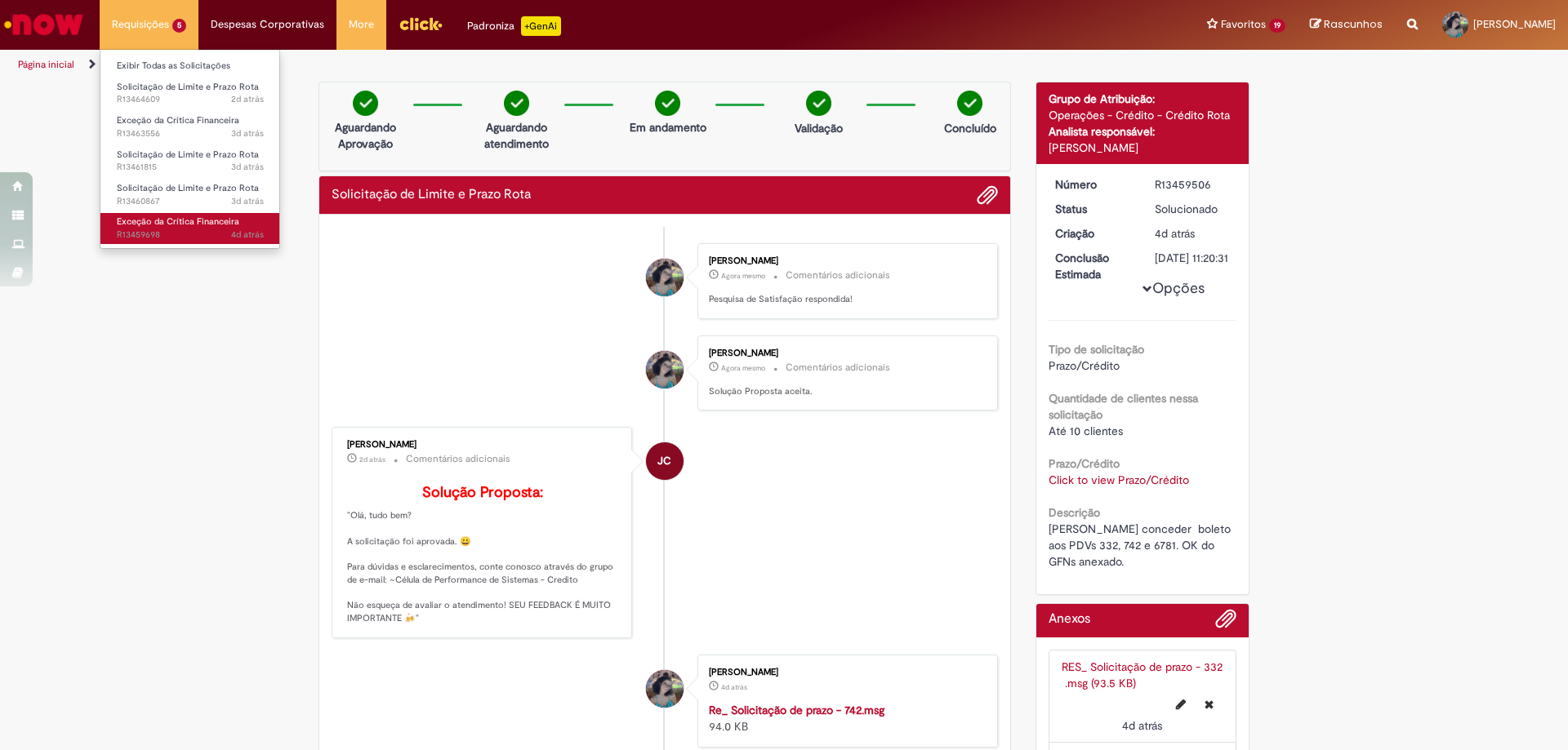
click at [144, 222] on span "Exceção da Crítica Financeira" at bounding box center [178, 221] width 122 height 13
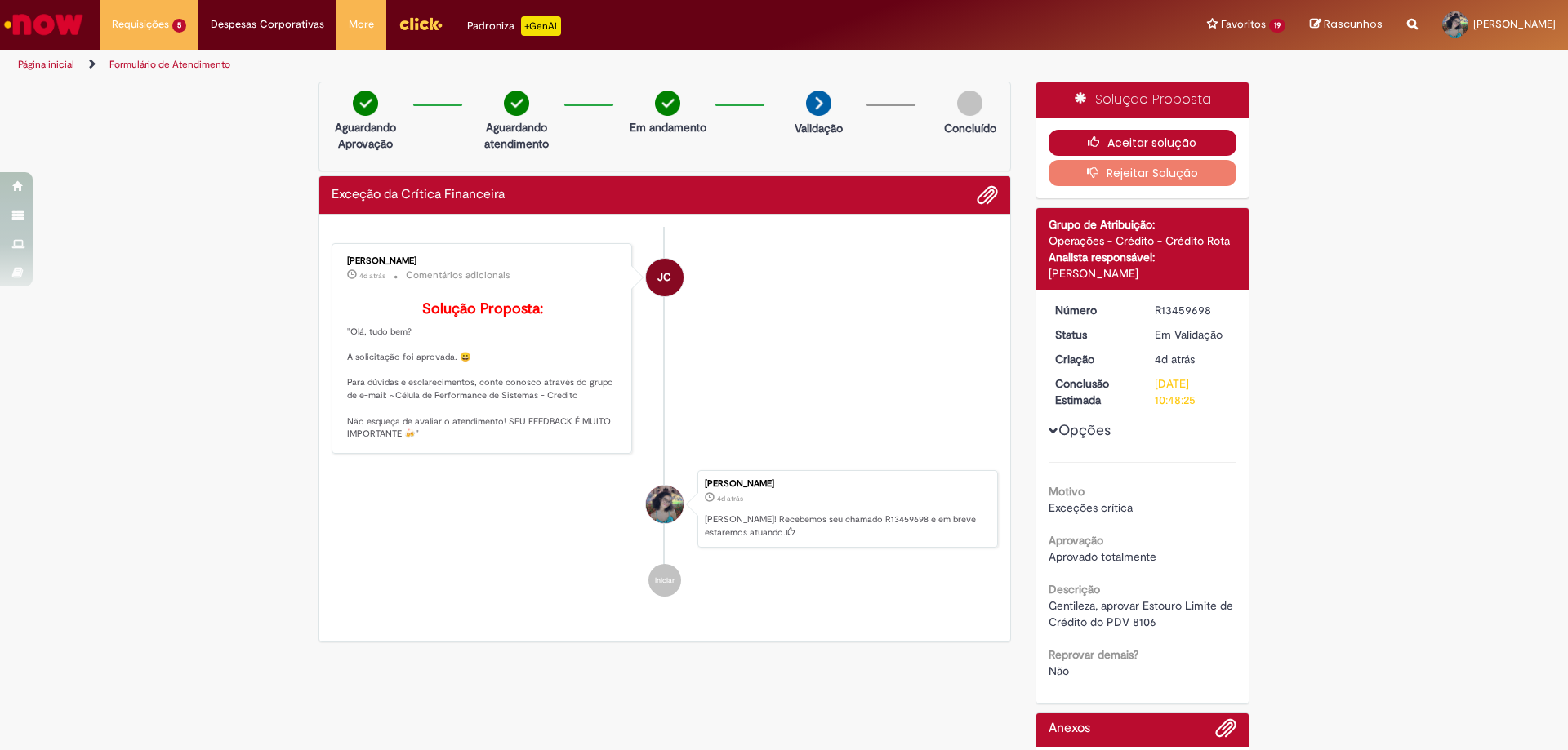
click at [1200, 141] on button "Aceitar solução" at bounding box center [1142, 142] width 189 height 26
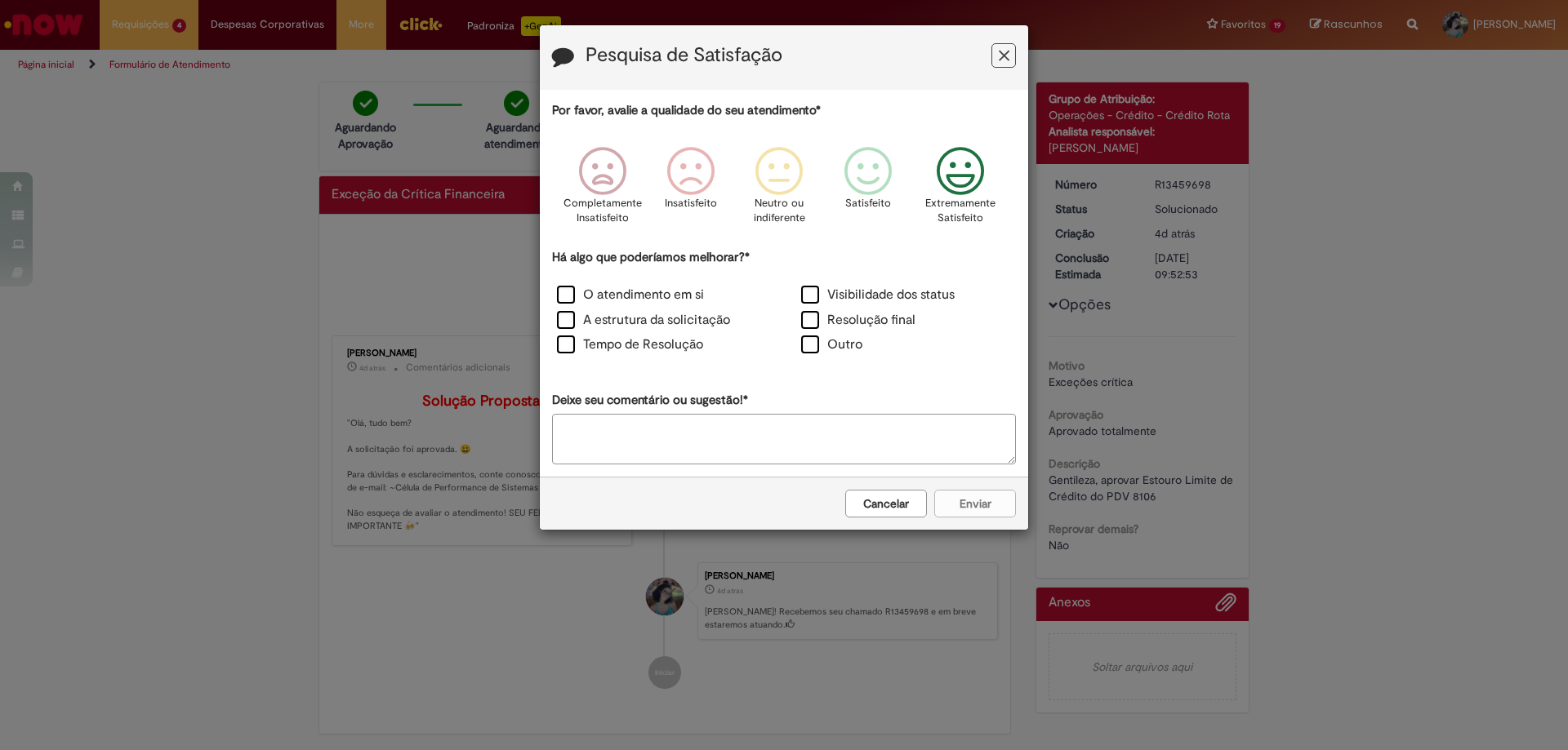
click at [978, 192] on icon "Feedback" at bounding box center [960, 171] width 61 height 49
click at [673, 291] on label "O atendimento em si" at bounding box center [630, 295] width 147 height 18
click at [979, 506] on button "Enviar" at bounding box center [974, 503] width 81 height 28
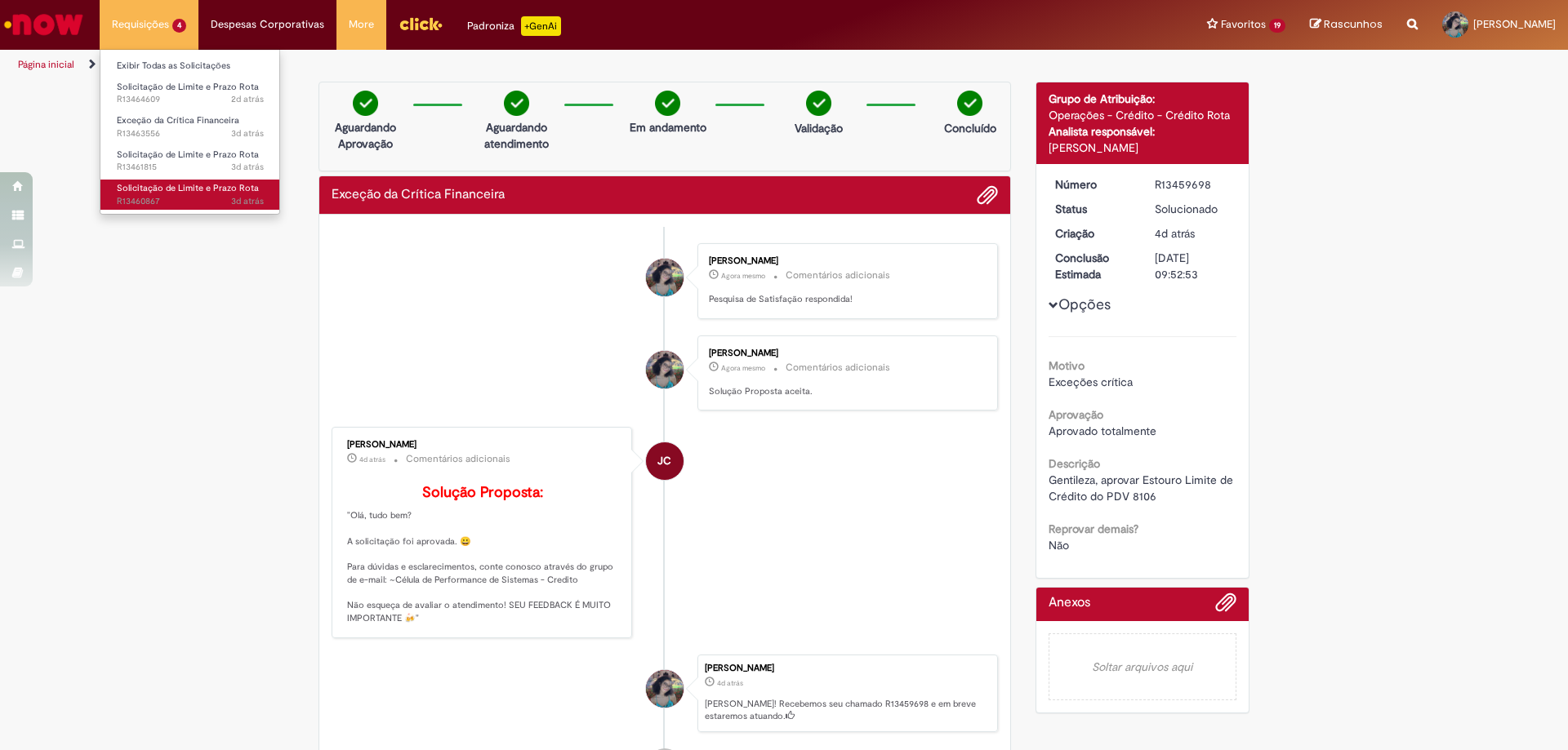
click at [172, 182] on span "Solicitação de Limite e Prazo Rota" at bounding box center [187, 188] width 142 height 13
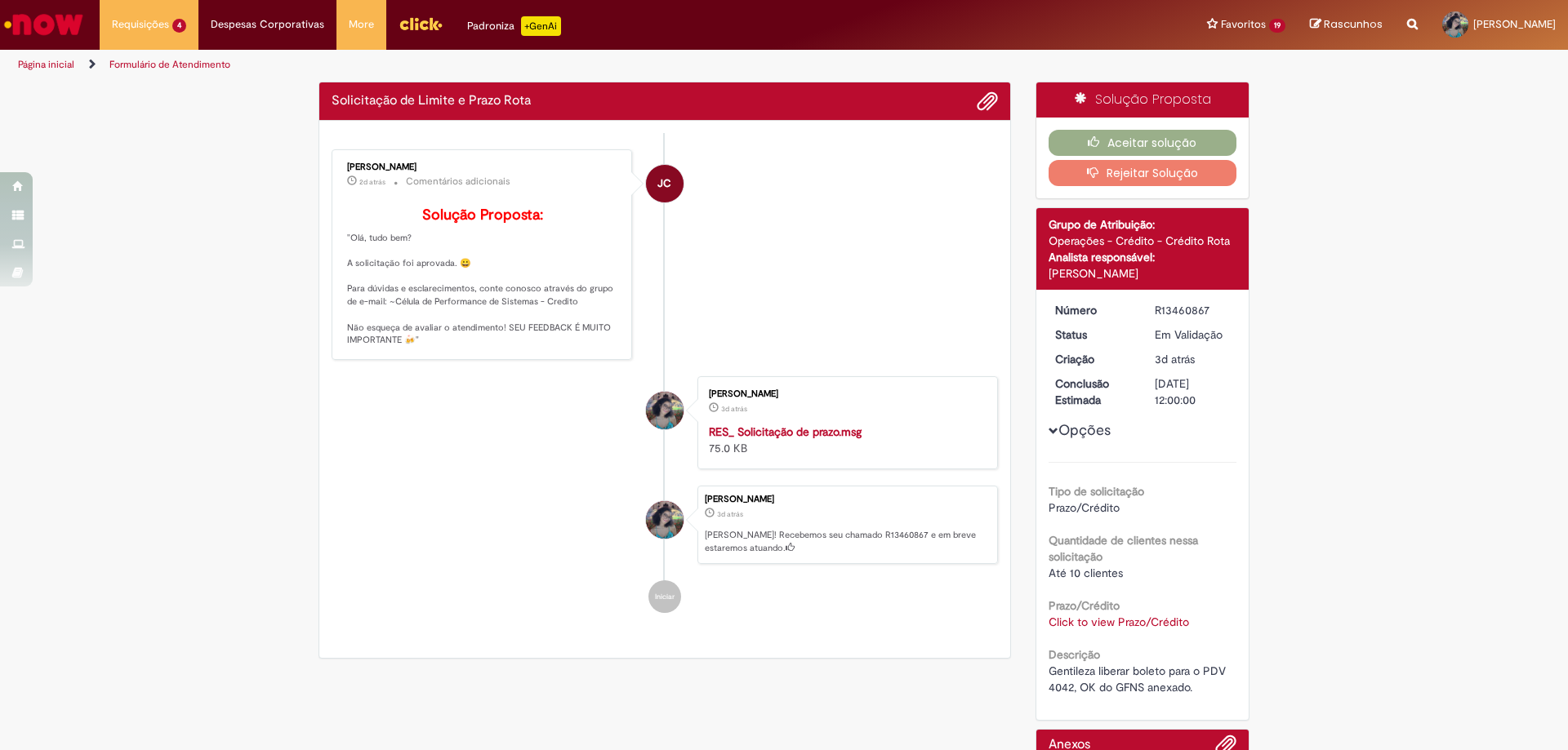
click at [1117, 619] on link "Click to view Prazo/Crédito" at bounding box center [1119, 622] width 141 height 15
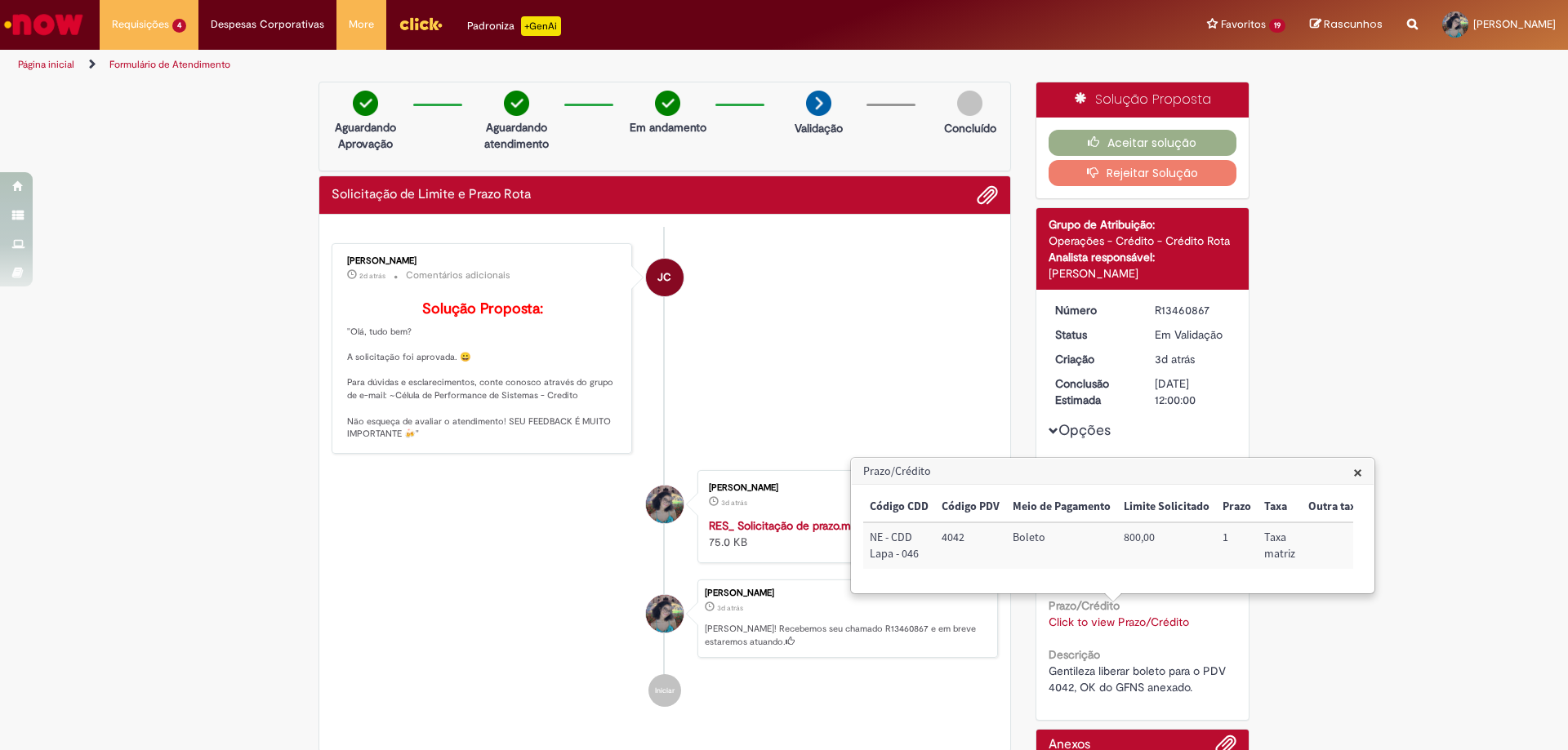
click at [941, 538] on td "4042" at bounding box center [970, 546] width 71 height 47
copy td "4042"
click at [1145, 137] on button "Aceitar solução" at bounding box center [1142, 142] width 189 height 26
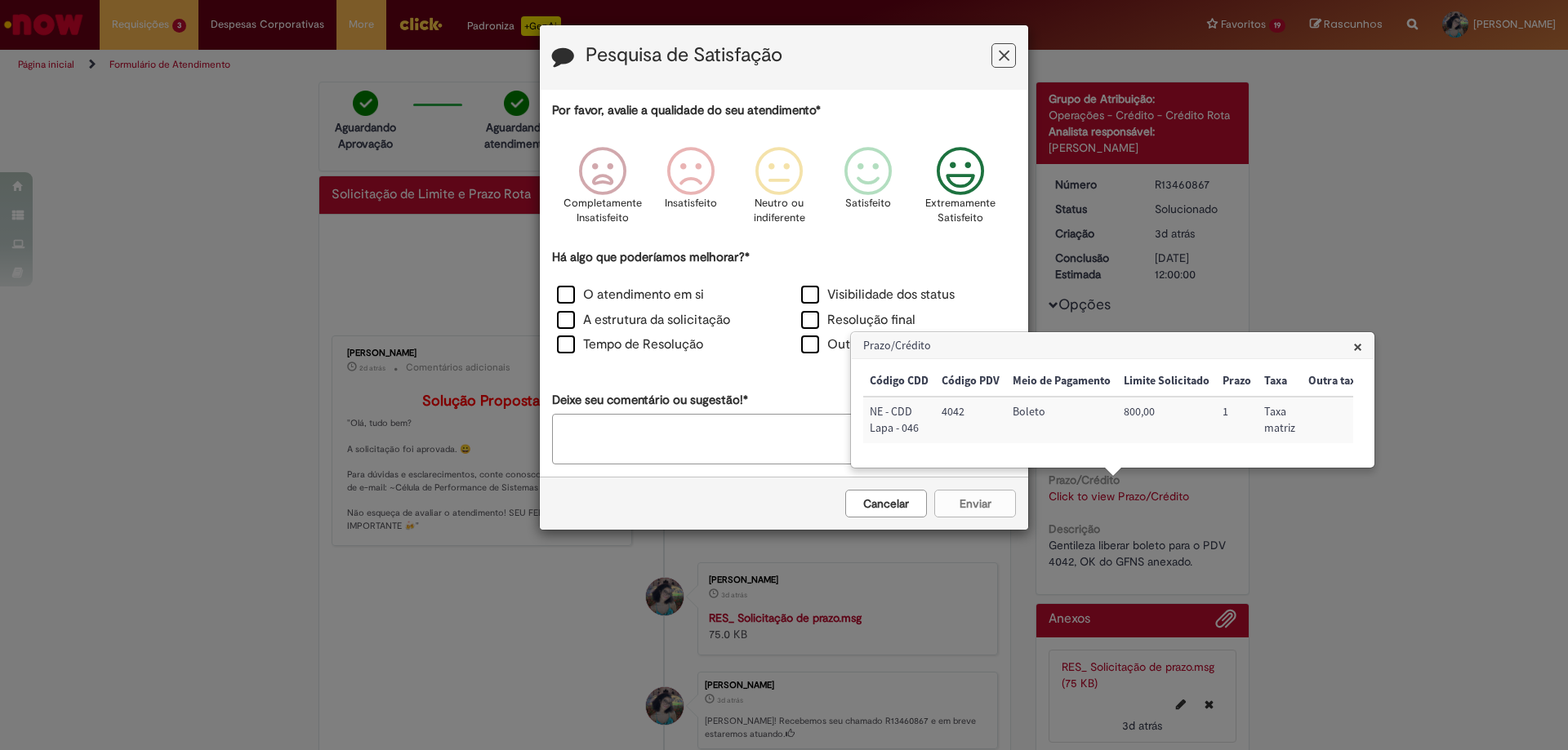
click at [943, 170] on icon "Feedback" at bounding box center [960, 171] width 61 height 49
click at [654, 295] on label "O atendimento em si" at bounding box center [630, 295] width 147 height 18
click at [983, 500] on button "Enviar" at bounding box center [974, 503] width 81 height 28
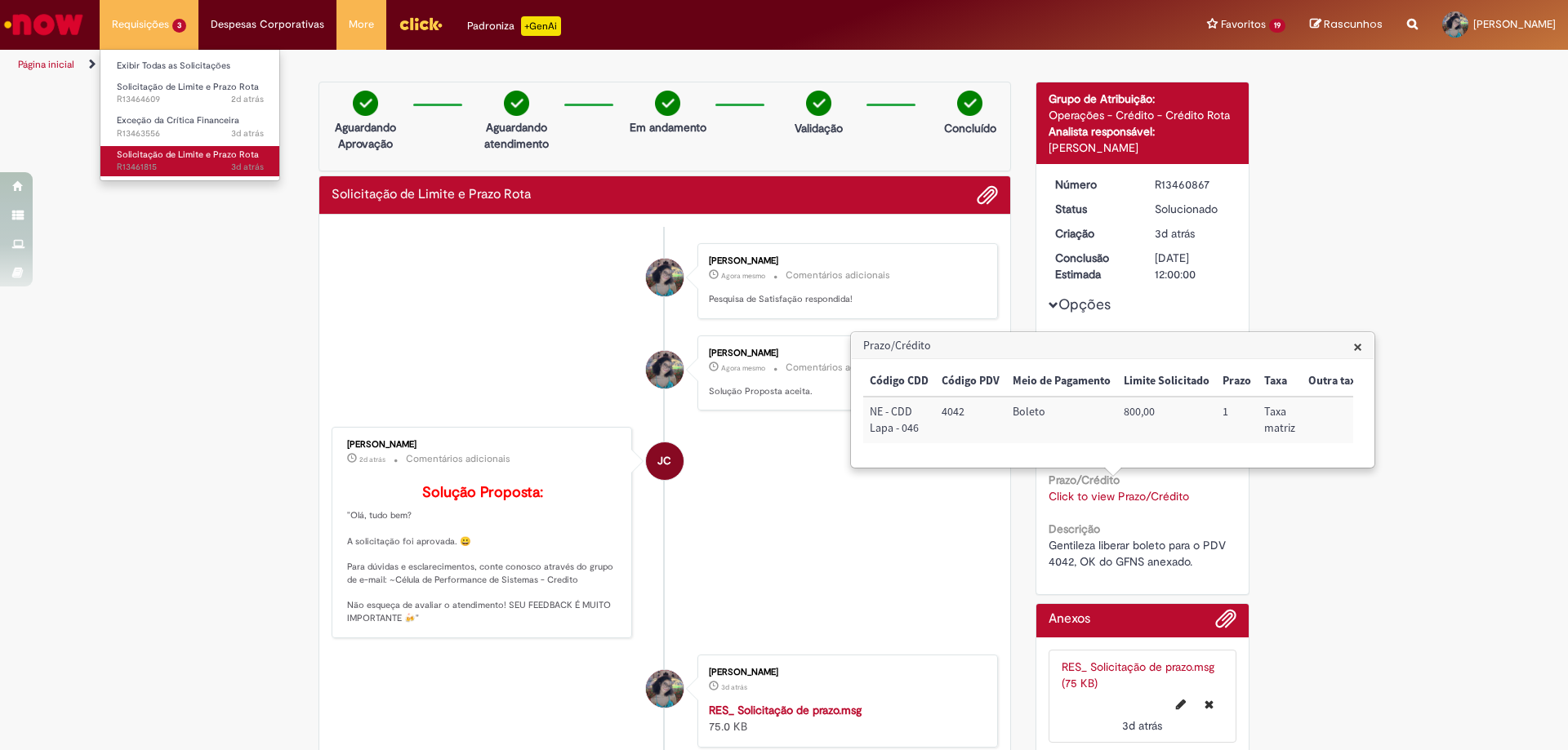
click at [184, 150] on span "Solicitação de Limite e Prazo Rota" at bounding box center [187, 154] width 142 height 13
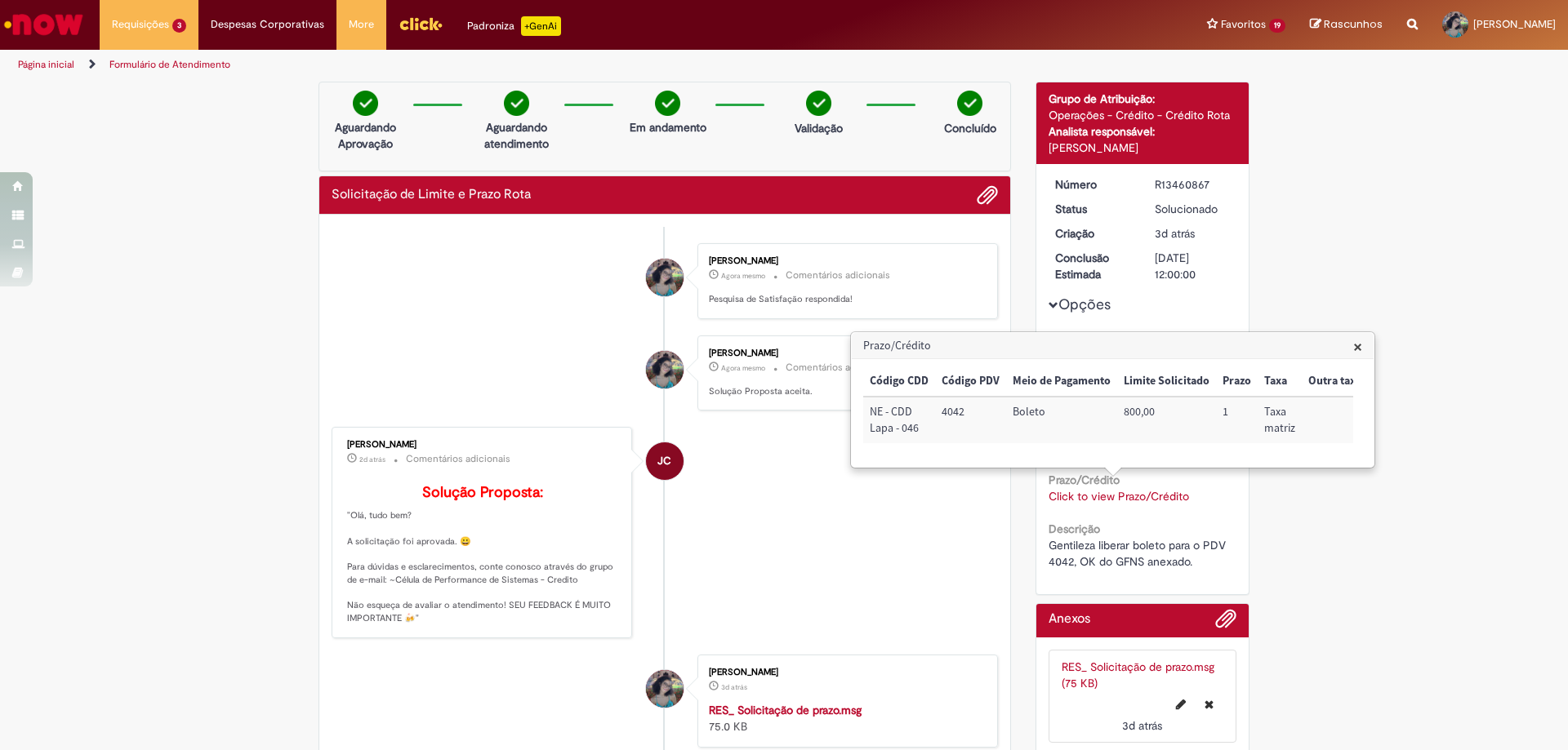
click at [1363, 347] on h3 "Prazo/Crédito" at bounding box center [1113, 345] width 522 height 26
click at [1362, 347] on span "×" at bounding box center [1358, 346] width 9 height 22
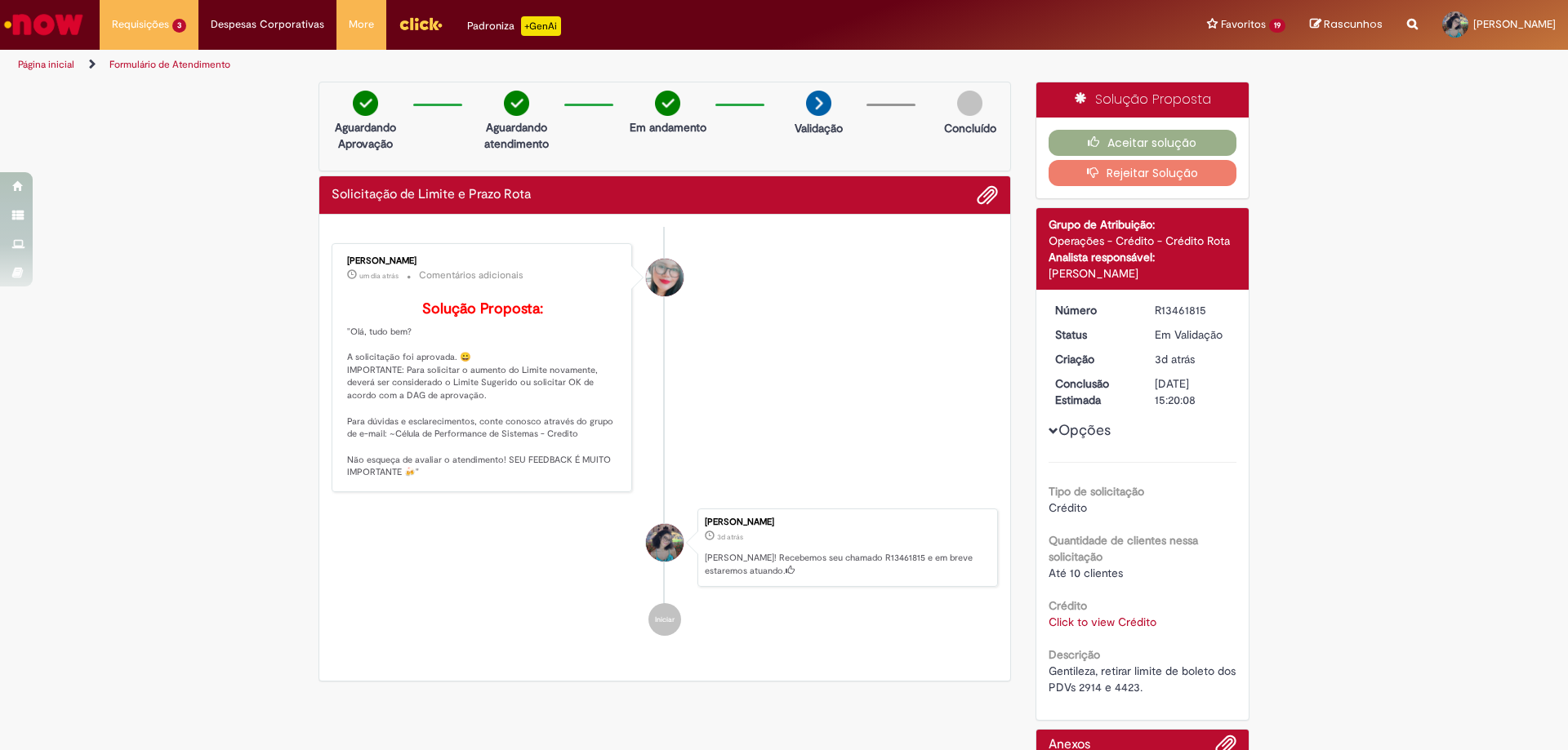
click at [1105, 625] on link "Click to view Crédito" at bounding box center [1102, 622] width 108 height 15
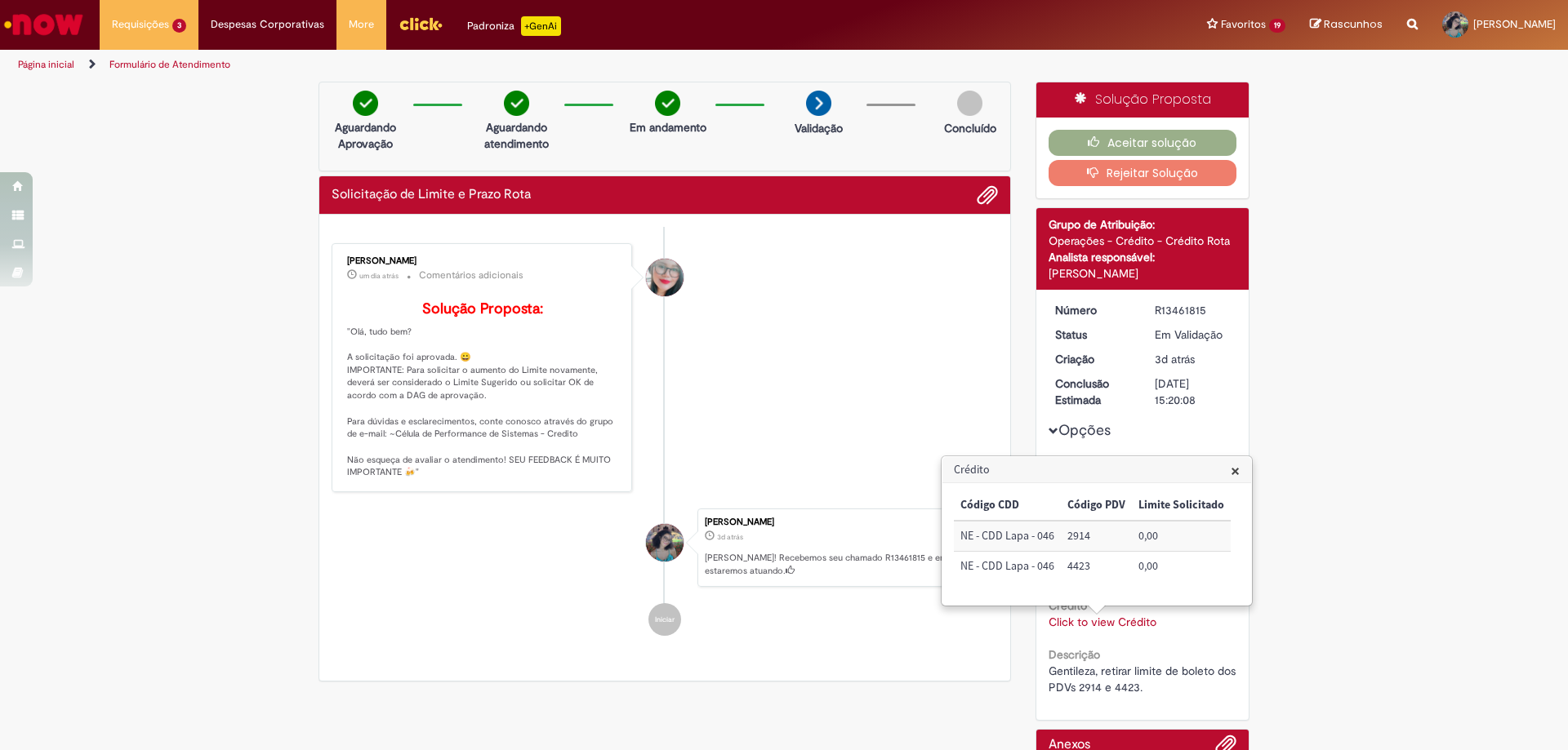
click at [1073, 533] on td "2914" at bounding box center [1096, 535] width 71 height 30
copy td "2914"
click at [1077, 567] on td "4423" at bounding box center [1096, 566] width 71 height 29
click at [1077, 566] on td "4423" at bounding box center [1096, 566] width 71 height 29
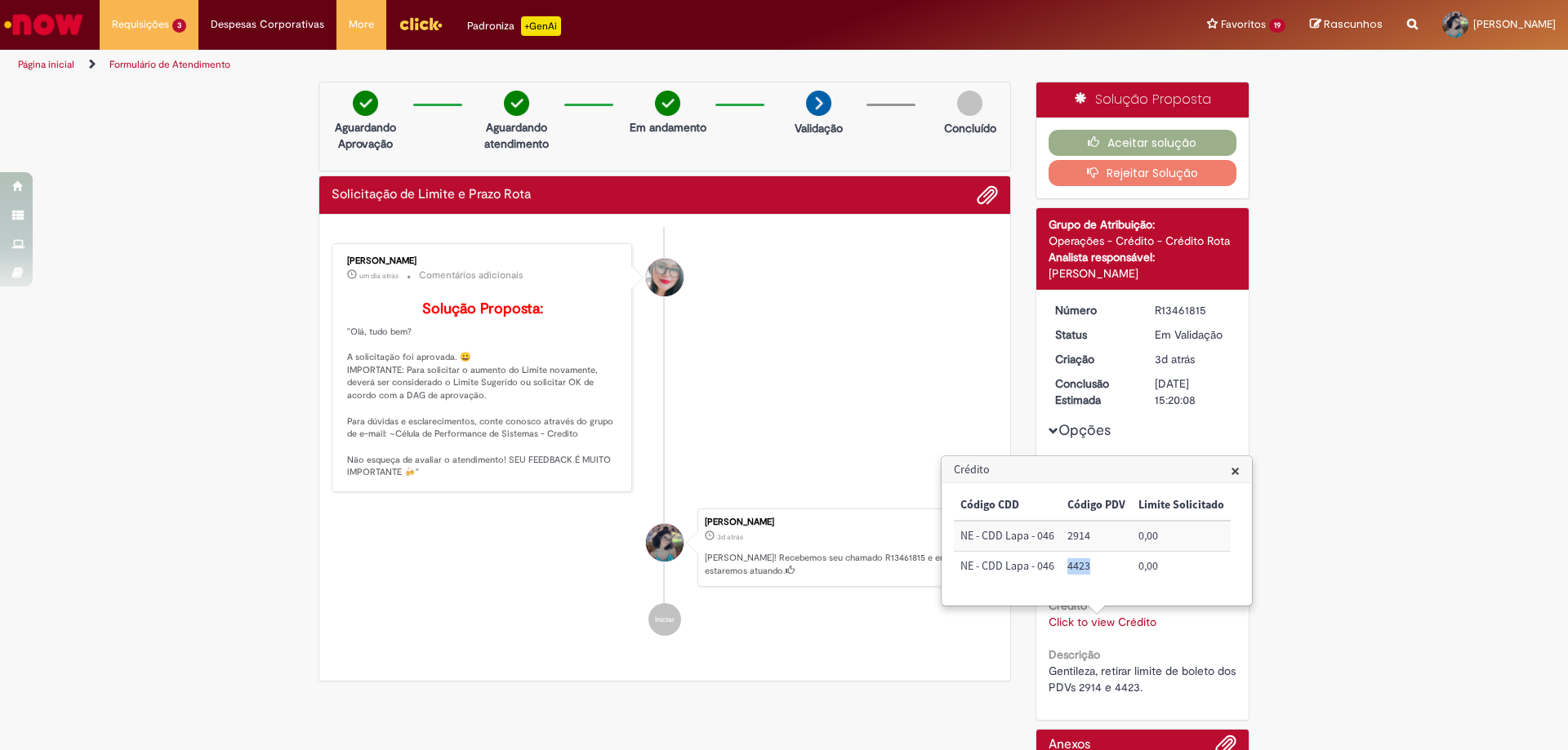
copy td "4423"
click at [1139, 143] on button "Aceitar solução" at bounding box center [1142, 142] width 189 height 26
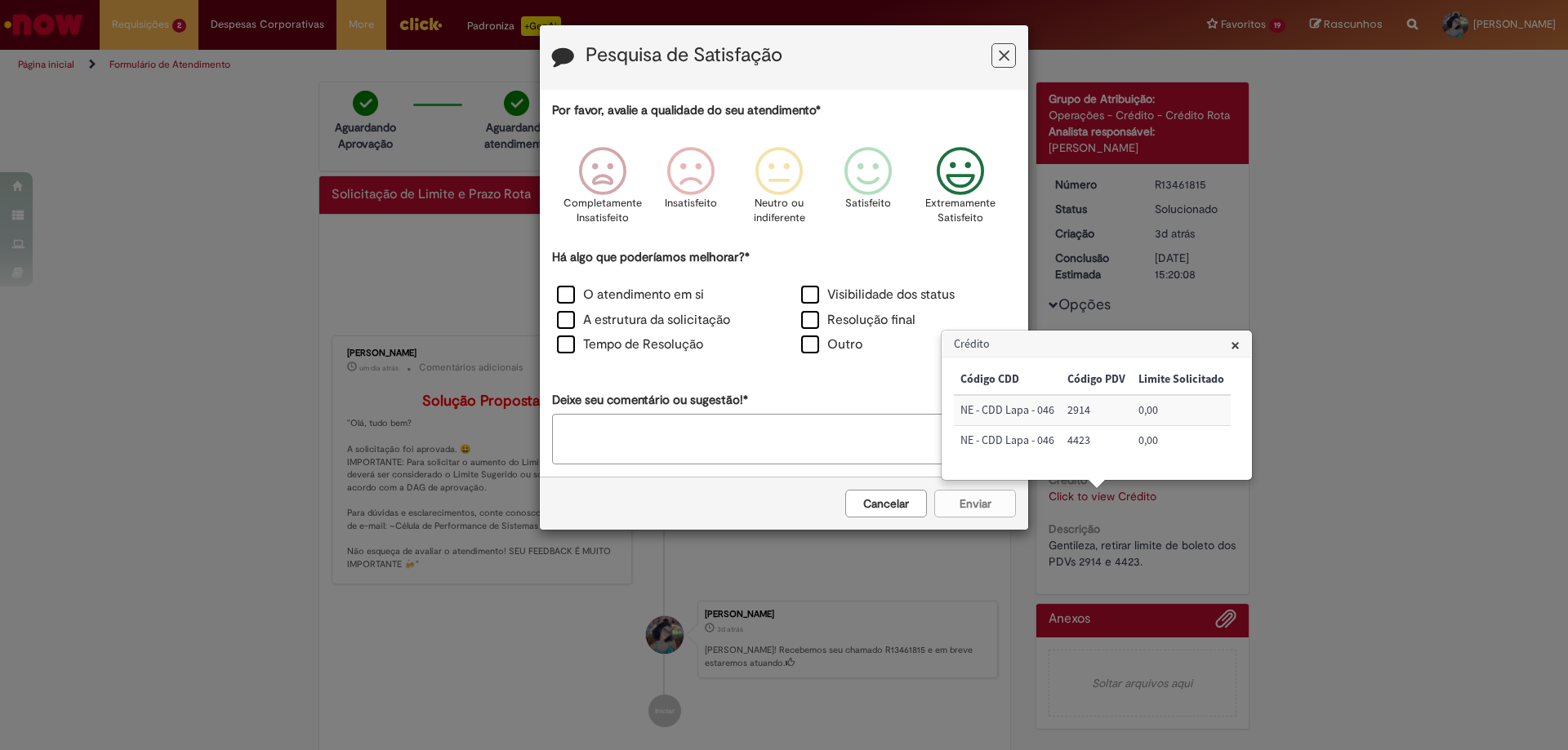
click at [981, 171] on icon "Feedback" at bounding box center [960, 171] width 61 height 49
click at [628, 299] on label "O atendimento em si" at bounding box center [630, 295] width 147 height 18
click at [985, 515] on button "Enviar" at bounding box center [974, 503] width 81 height 28
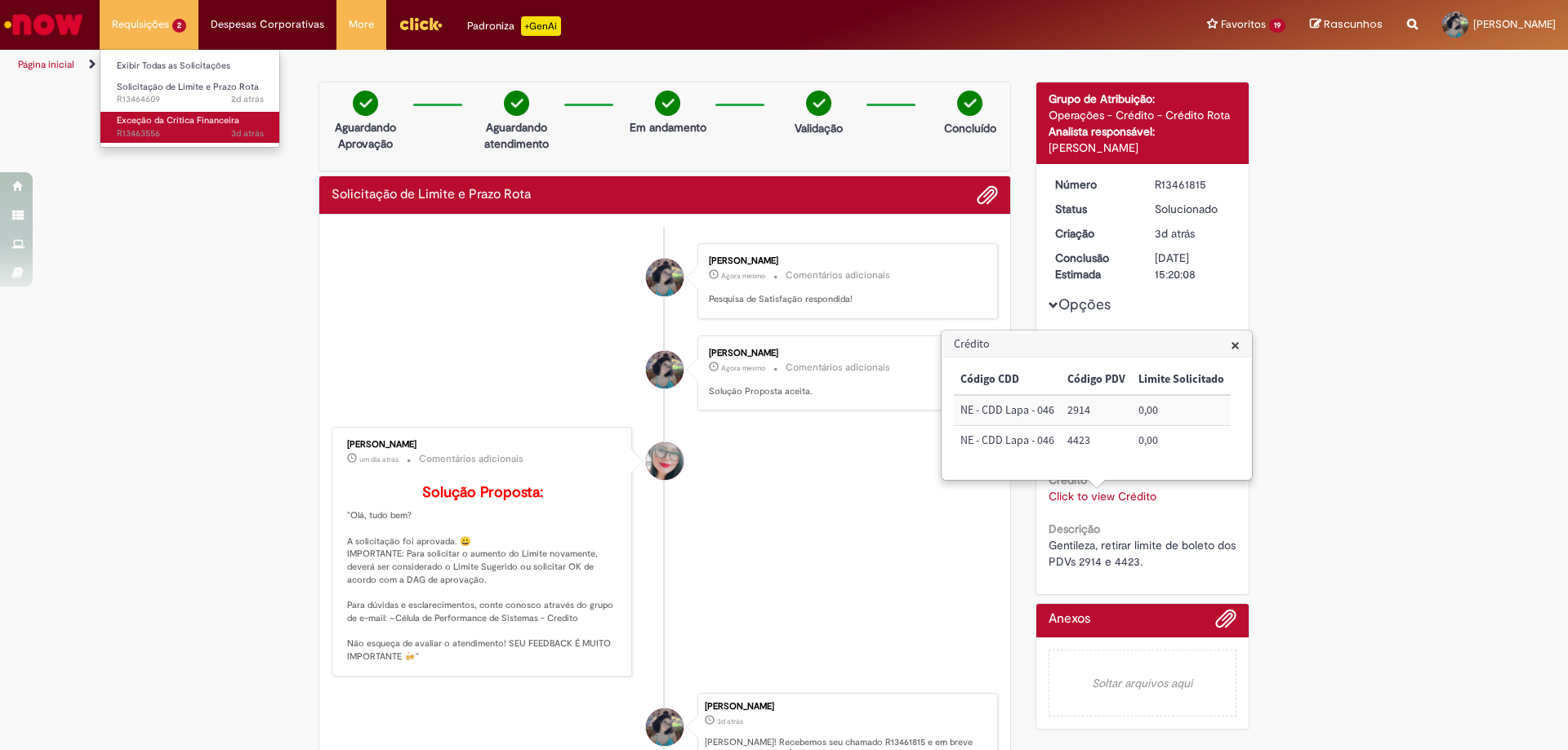
click at [190, 129] on span "3d atrás 3 dias atrás R13463556" at bounding box center [190, 134] width 147 height 13
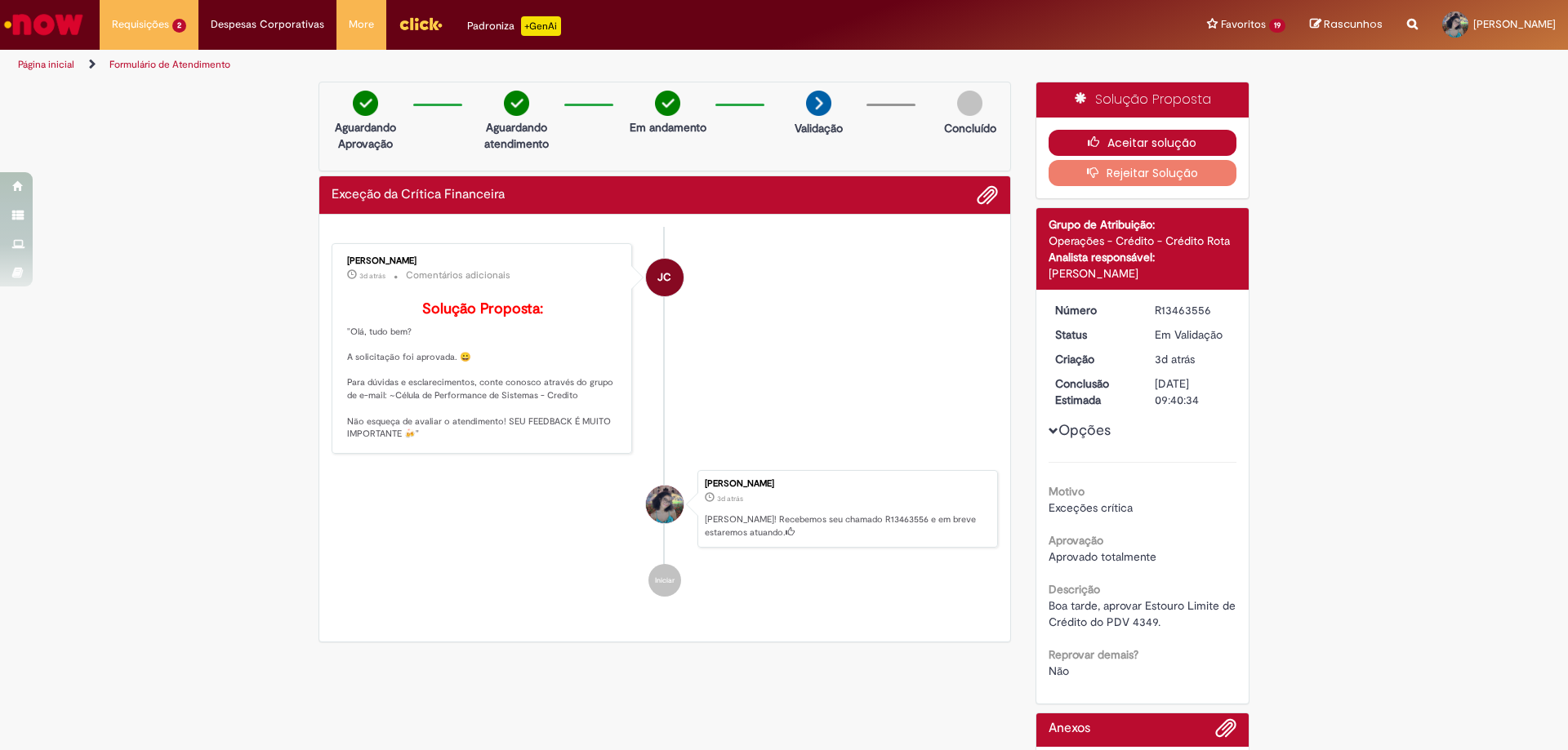
click at [1133, 140] on button "Aceitar solução" at bounding box center [1142, 142] width 189 height 26
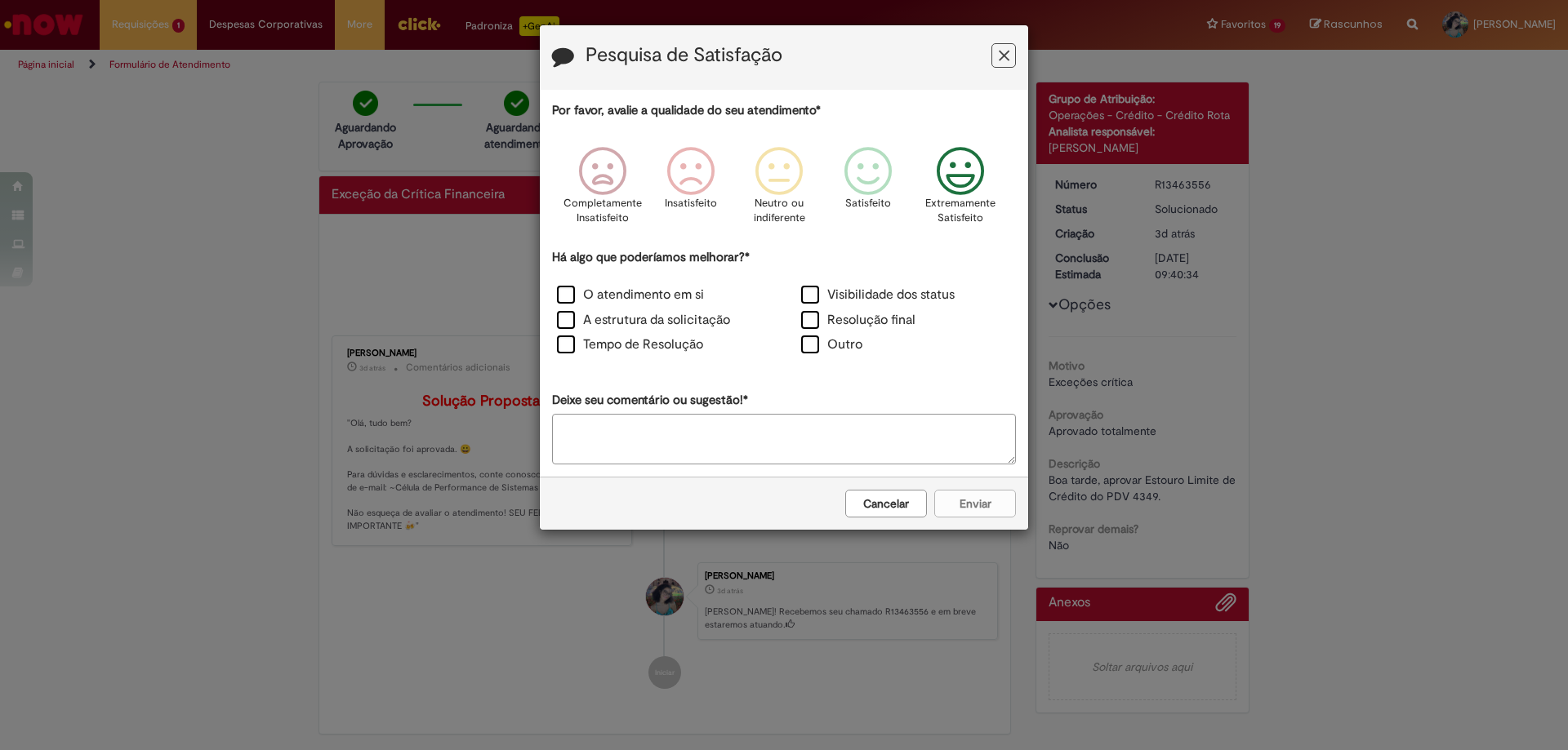
click at [927, 162] on div "Extremamente Satisfeito" at bounding box center [961, 190] width 93 height 111
click at [620, 287] on label "O atendimento em si" at bounding box center [630, 295] width 147 height 18
click at [996, 507] on button "Enviar" at bounding box center [974, 503] width 81 height 28
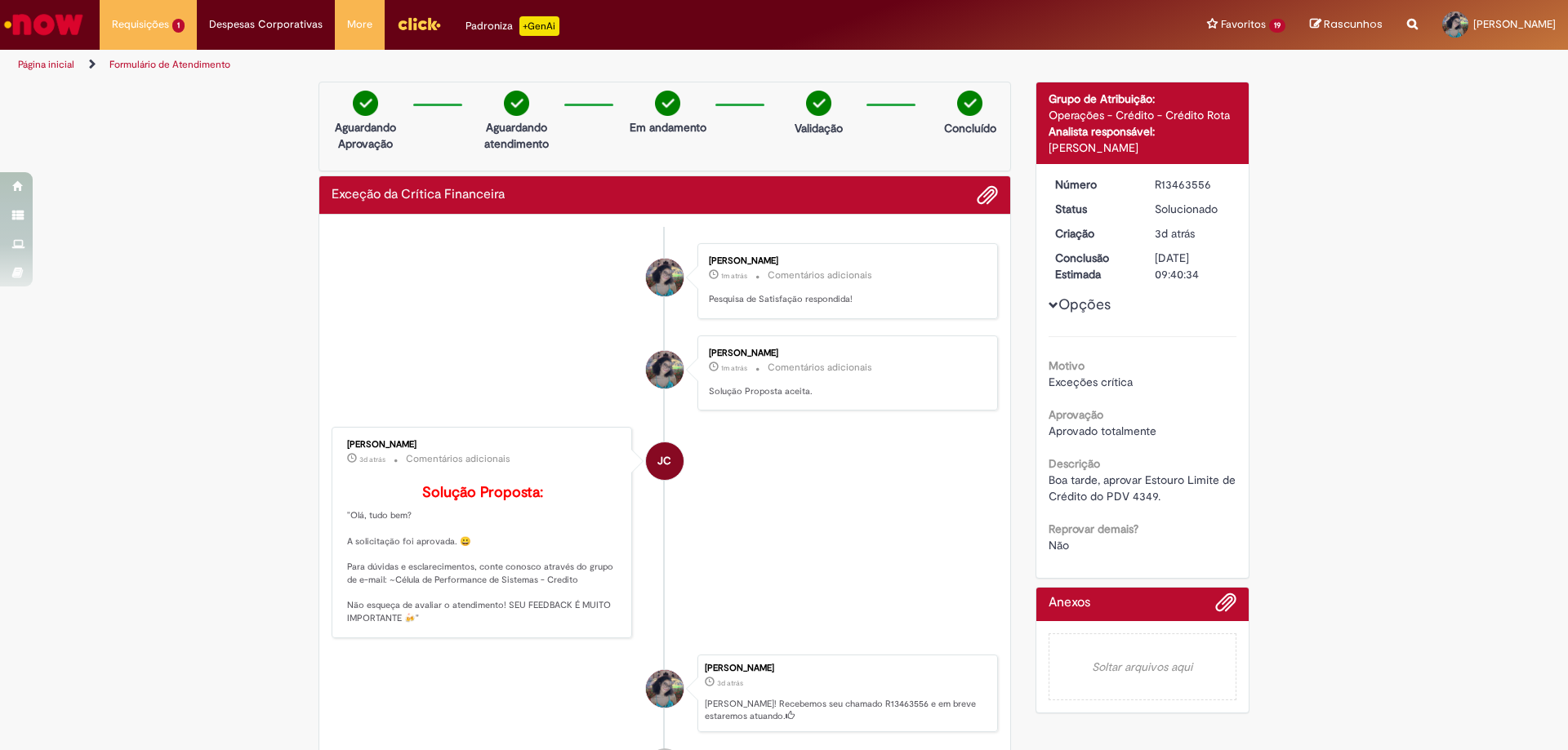
click at [1407, 418] on div "Verificar Código de Barras Aguardando Aprovação Aguardando atendimento Em andam…" at bounding box center [784, 458] width 1568 height 753
click at [182, 96] on span "2d atrás 2 dias atrás R13464609" at bounding box center [190, 100] width 147 height 13
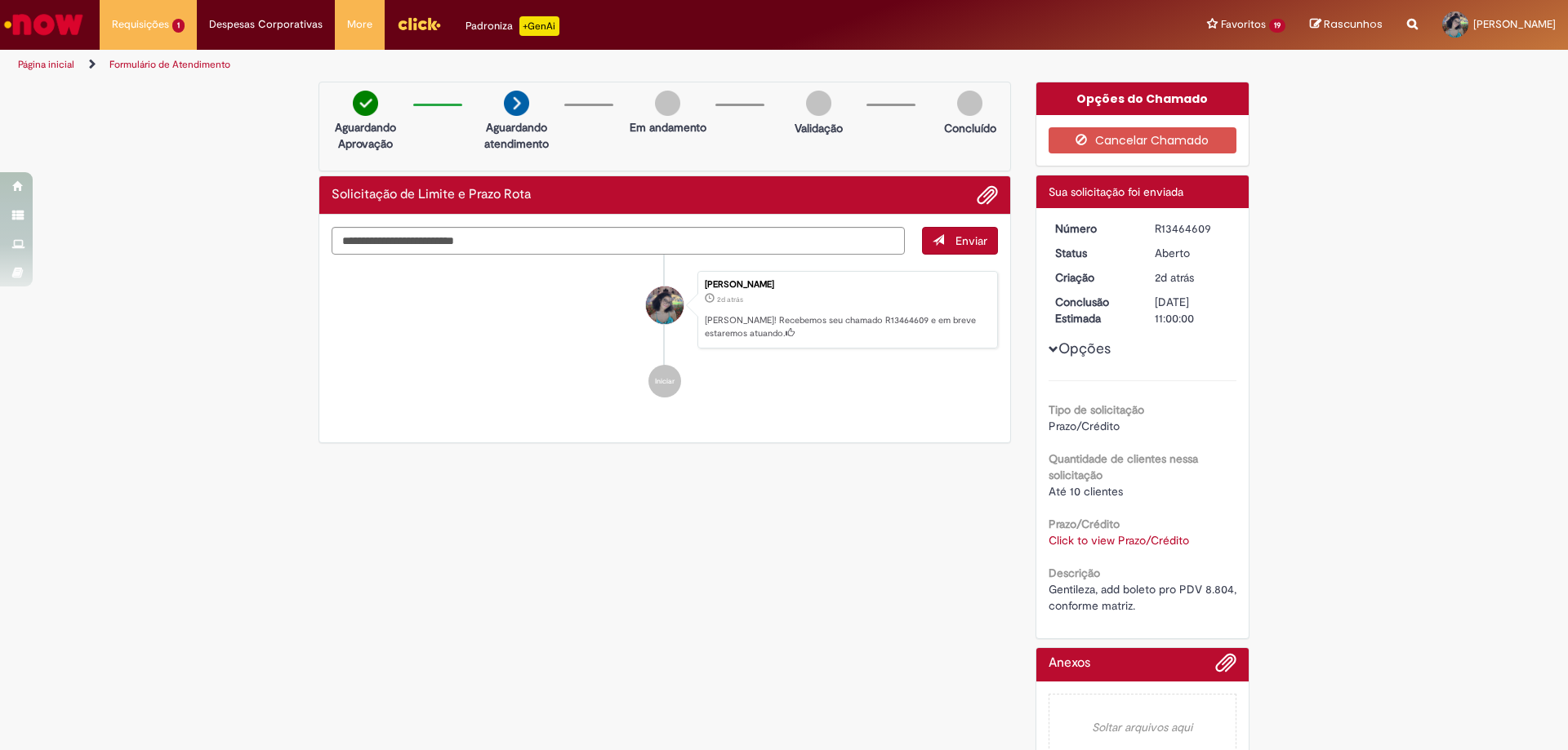
click at [1142, 554] on div "Tipo de solicitação Prazo/Crédito Quantidade de clientes nessa solicitação Até …" at bounding box center [1142, 497] width 189 height 234
click at [1138, 540] on link "Click to view Prazo/Crédito" at bounding box center [1119, 541] width 141 height 15
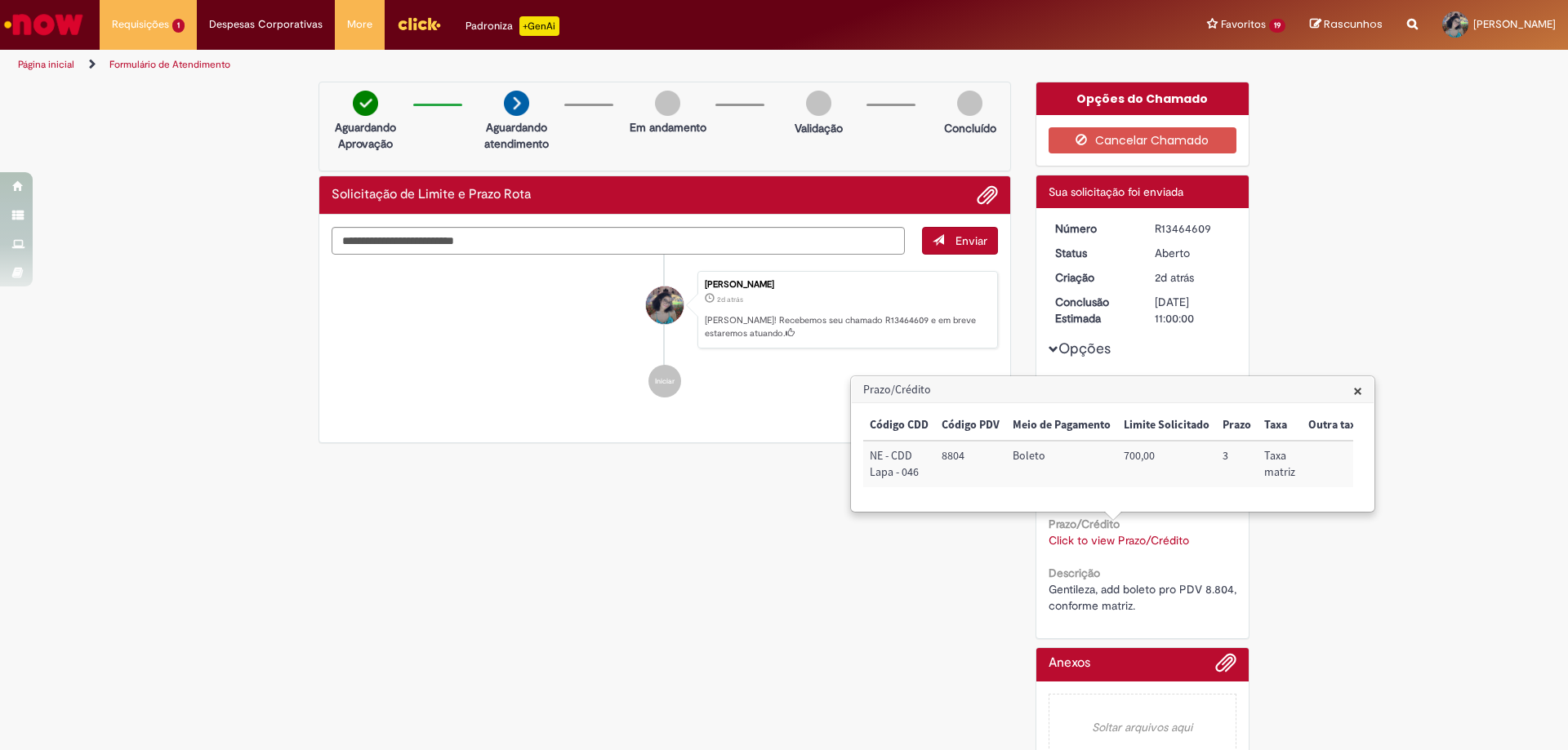
click at [511, 679] on div "Verificar Código de Barras Aguardando Aprovação Aguardando atendimento Em andam…" at bounding box center [783, 432] width 955 height 701
